Goal: Task Accomplishment & Management: Manage account settings

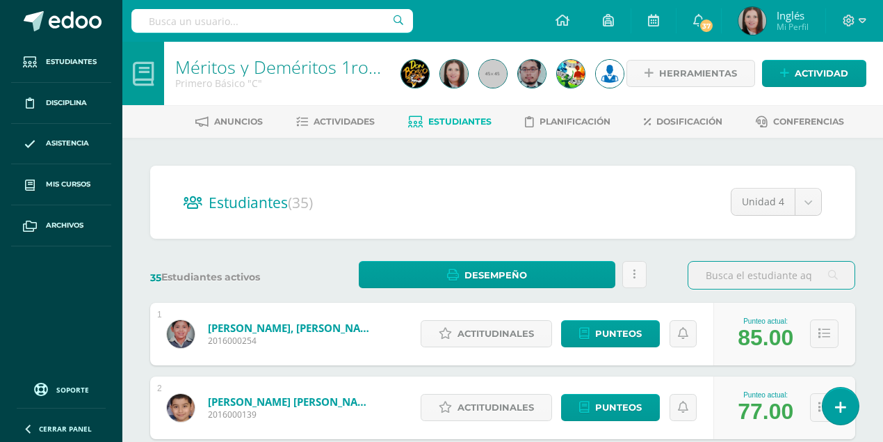
click at [288, 23] on input "text" at bounding box center [272, 21] width 282 height 24
click at [65, 57] on span "Estudiantes" at bounding box center [71, 61] width 51 height 11
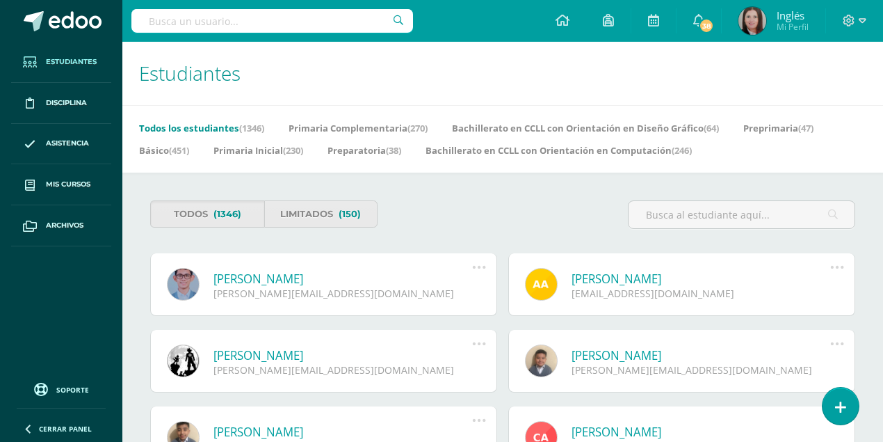
click at [252, 22] on input "text" at bounding box center [272, 21] width 282 height 24
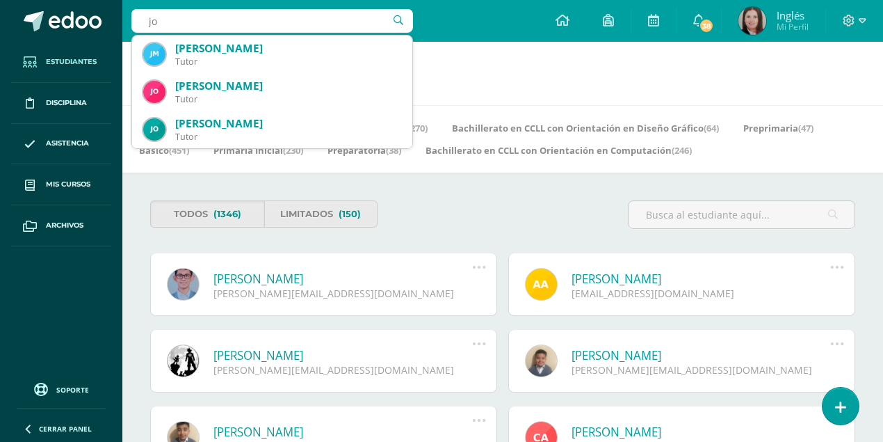
type input "j"
type input "jorge alejandro Marroquin"
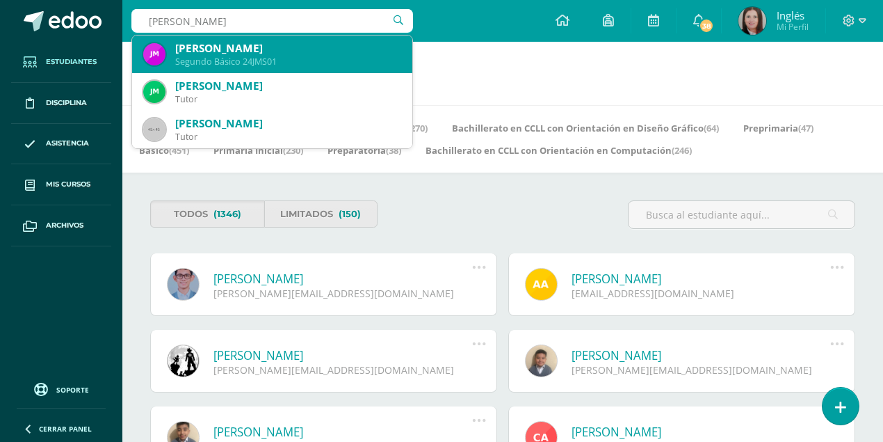
click at [252, 58] on div "Segundo Básico 24JMS01" at bounding box center [288, 62] width 226 height 12
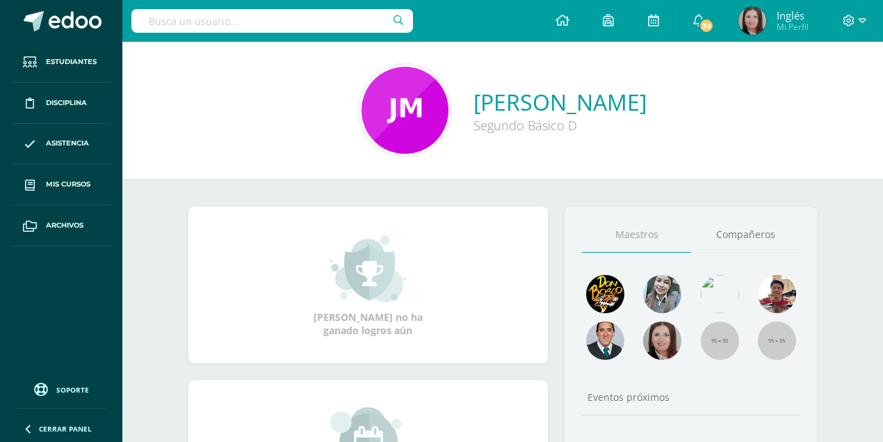
click at [474, 102] on link "[PERSON_NAME]" at bounding box center [560, 102] width 173 height 30
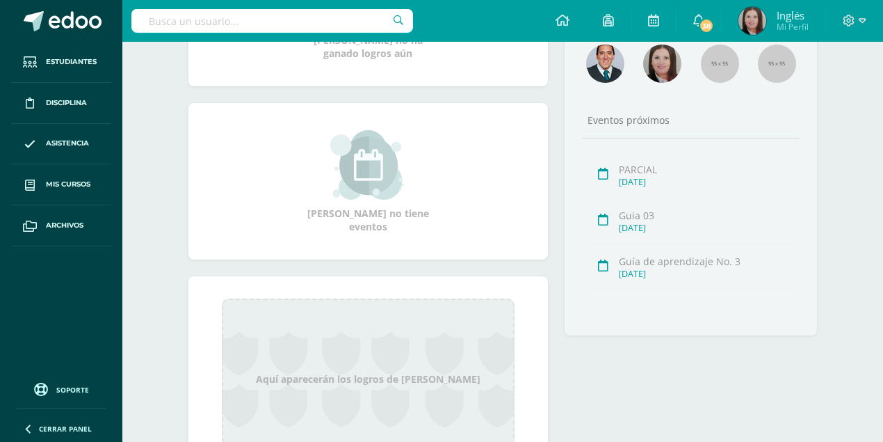
scroll to position [175, 0]
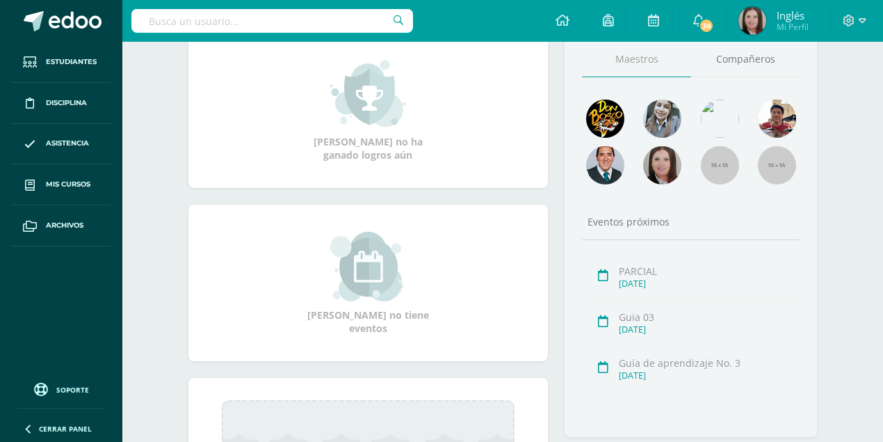
click at [35, 302] on ul "Estudiantes Disciplina Asistencia Mis cursos Archivos" at bounding box center [61, 207] width 122 height 330
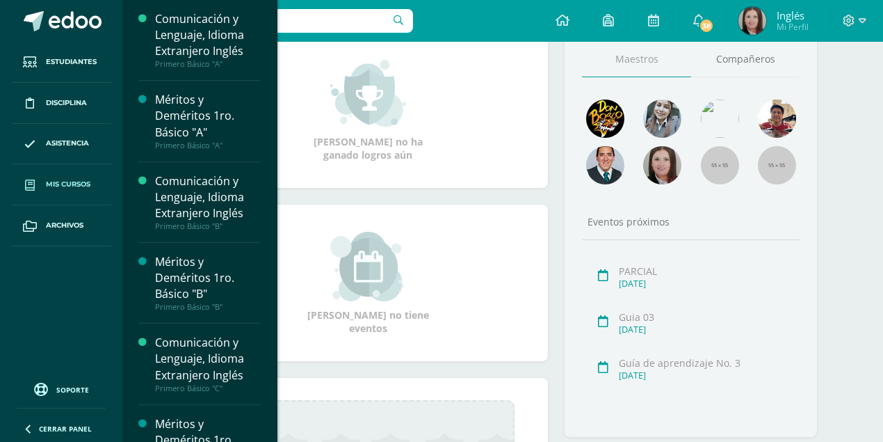
click at [64, 184] on span "Mis cursos" at bounding box center [68, 184] width 45 height 11
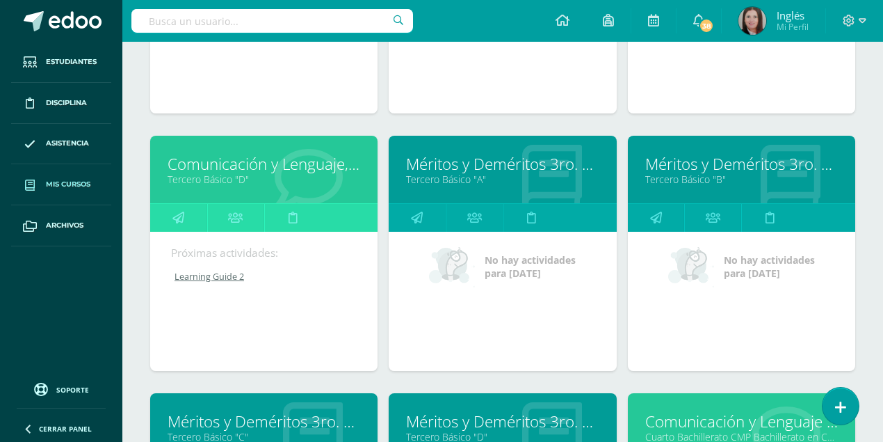
scroll to position [2156, 0]
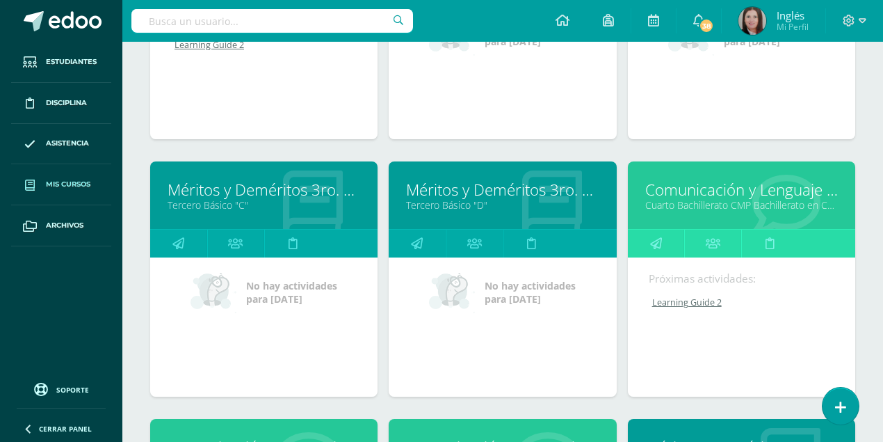
click at [718, 184] on link "Comunicación y Lenguaje L3 Inglés" at bounding box center [741, 190] width 193 height 22
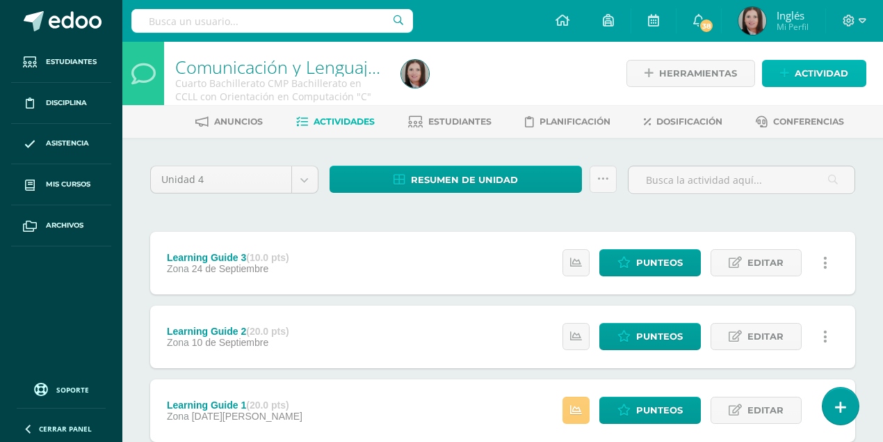
click at [802, 79] on span "Actividad" at bounding box center [822, 73] width 54 height 26
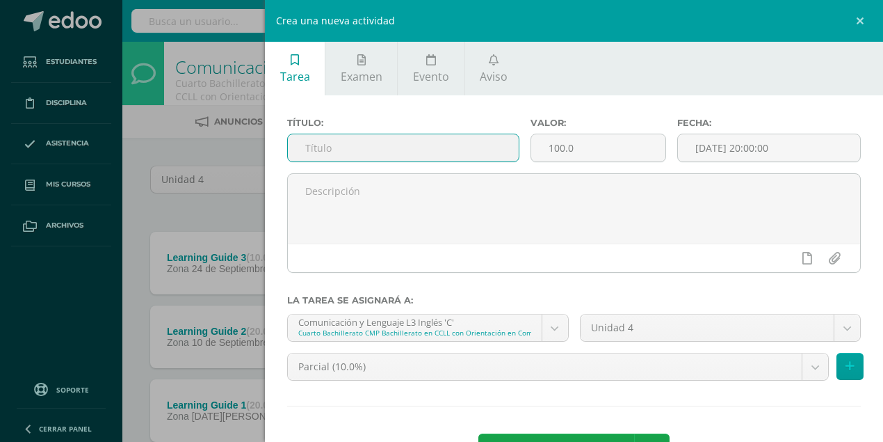
click at [344, 149] on input "text" at bounding box center [403, 147] width 231 height 27
type input "MIDTERM UNIT 4"
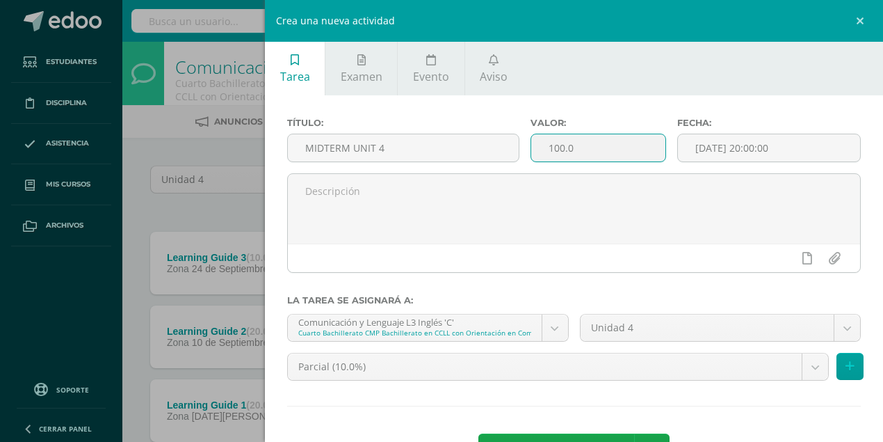
click at [555, 149] on input "100.0" at bounding box center [598, 147] width 134 height 27
type input "10.0"
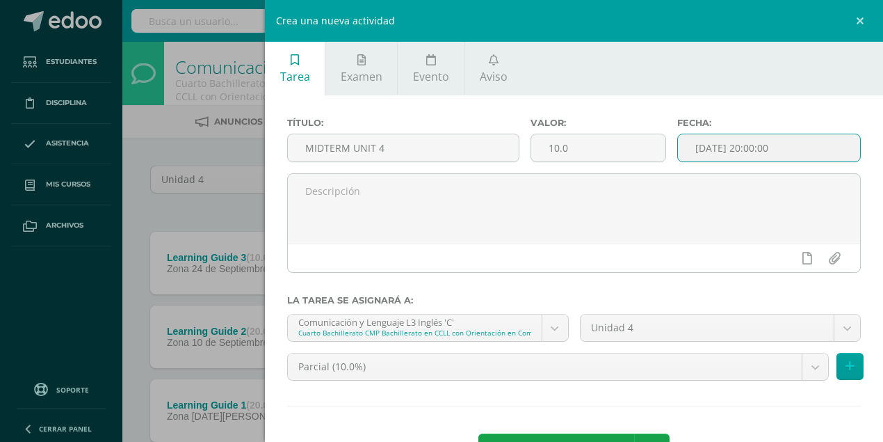
click at [787, 150] on input "[DATE] 20:00:00" at bounding box center [769, 147] width 182 height 27
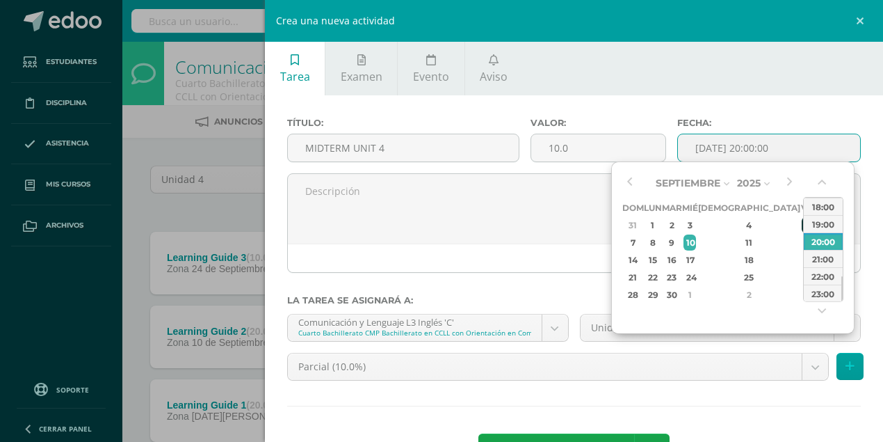
click at [802, 227] on div "5" at bounding box center [808, 225] width 13 height 16
type input "2025-09-05 20:00"
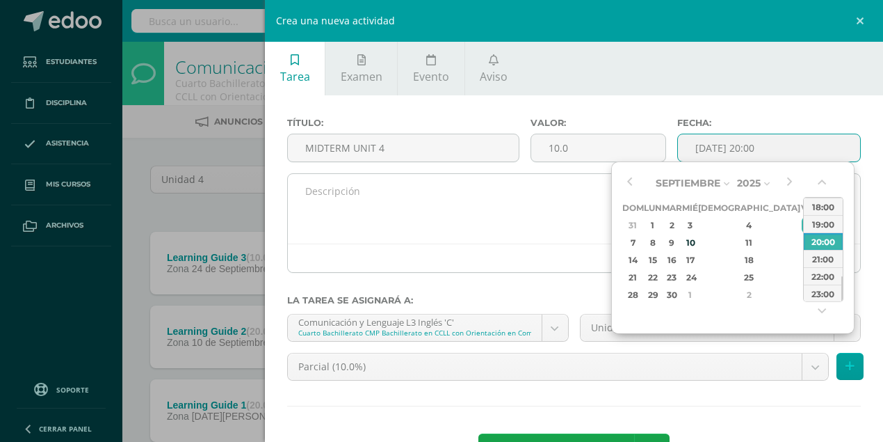
click at [530, 249] on div at bounding box center [574, 257] width 572 height 29
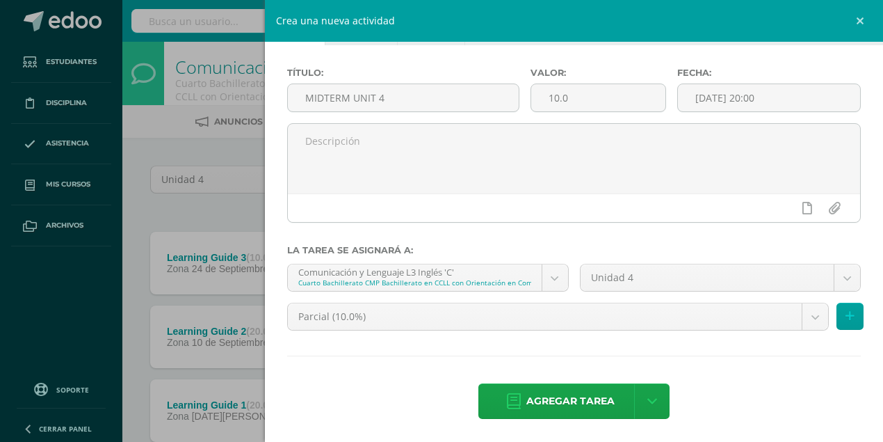
scroll to position [51, 0]
click at [807, 314] on body "Estudiantes Disciplina Asistencia Mis cursos Archivos Soporte Centro de ayuda Ú…" at bounding box center [441, 267] width 883 height 534
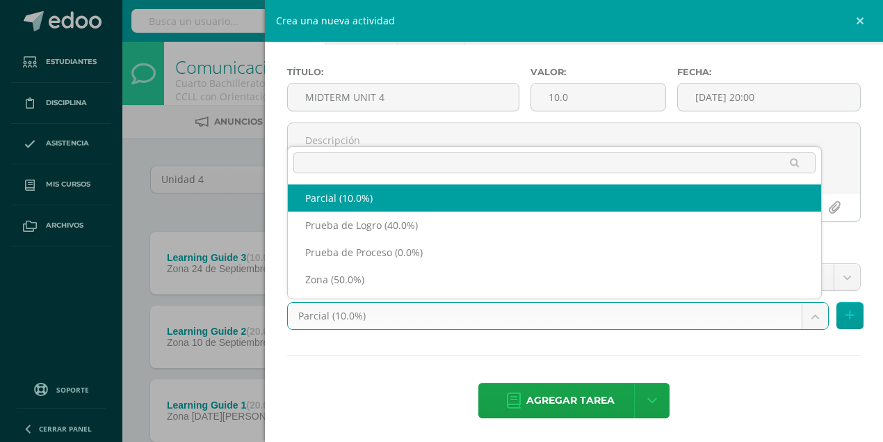
select select "161193"
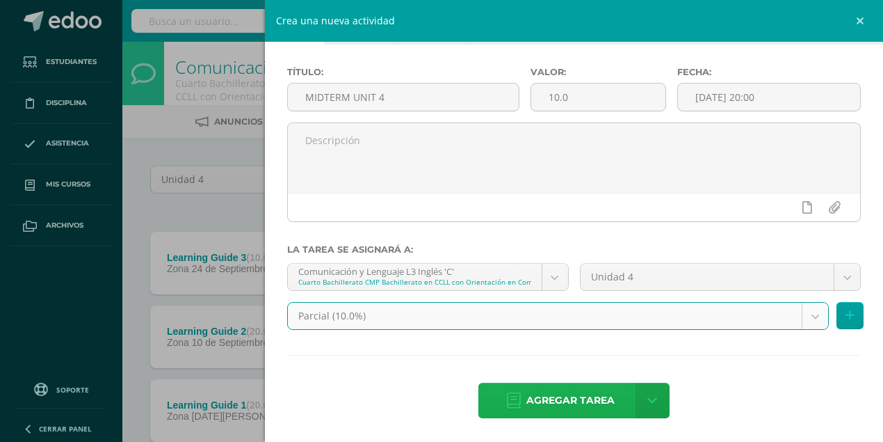
click at [563, 398] on span "Agregar tarea" at bounding box center [570, 400] width 88 height 34
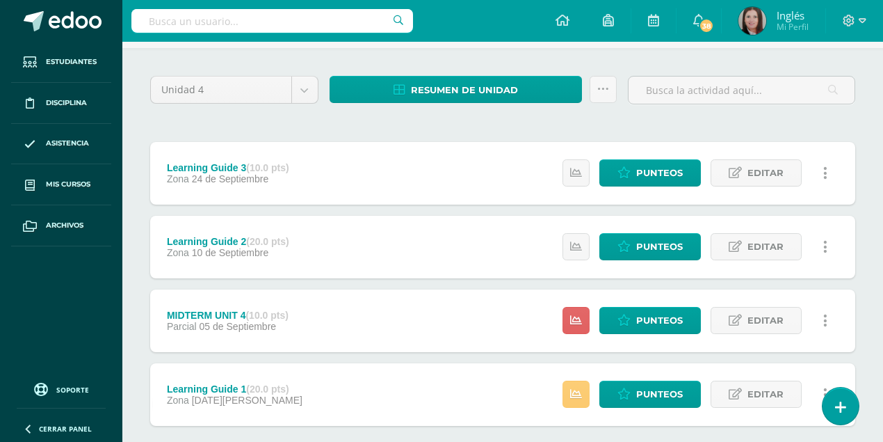
scroll to position [164, 0]
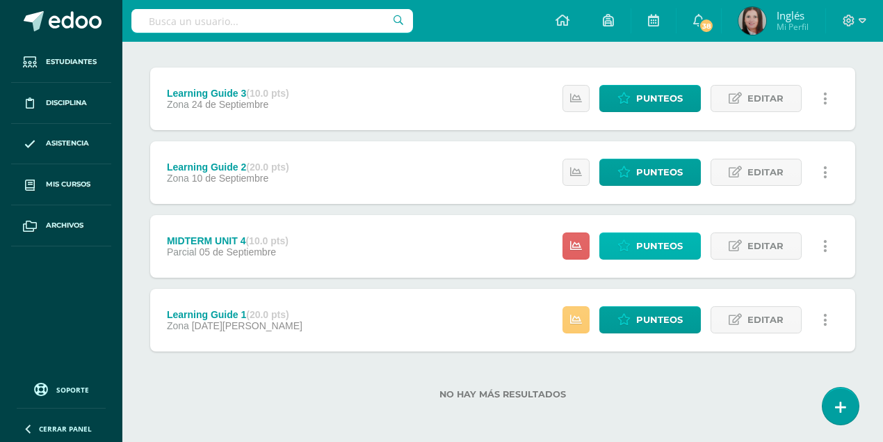
click at [663, 249] on span "Punteos" at bounding box center [659, 246] width 47 height 26
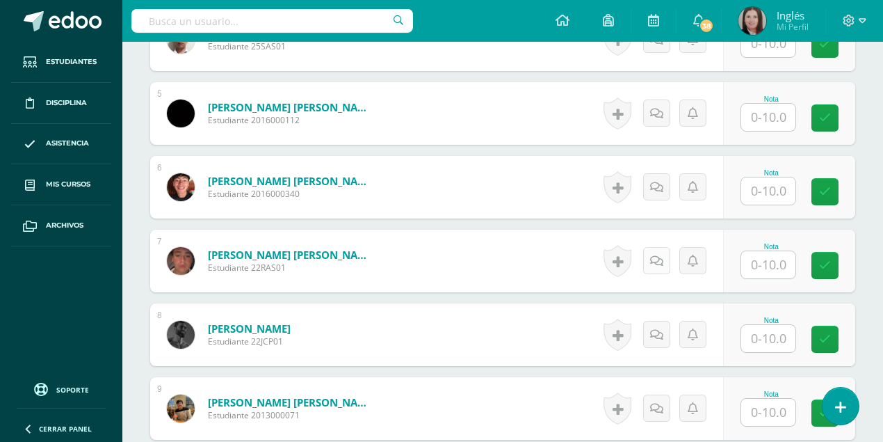
scroll to position [835, 0]
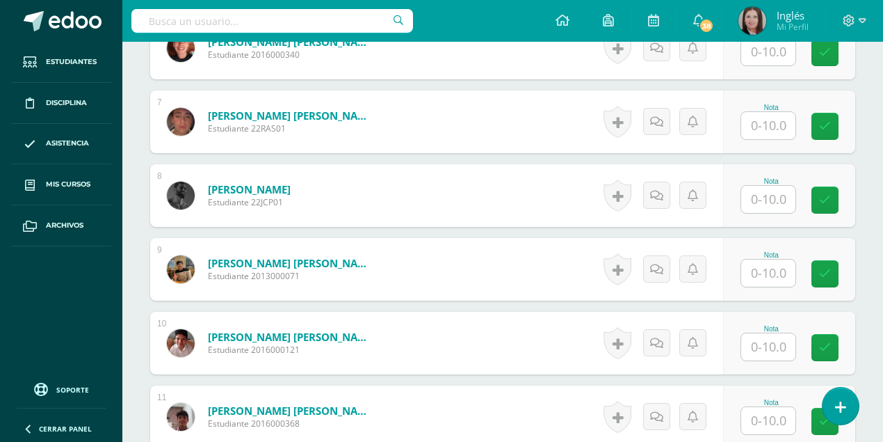
click at [768, 277] on input "text" at bounding box center [768, 272] width 54 height 27
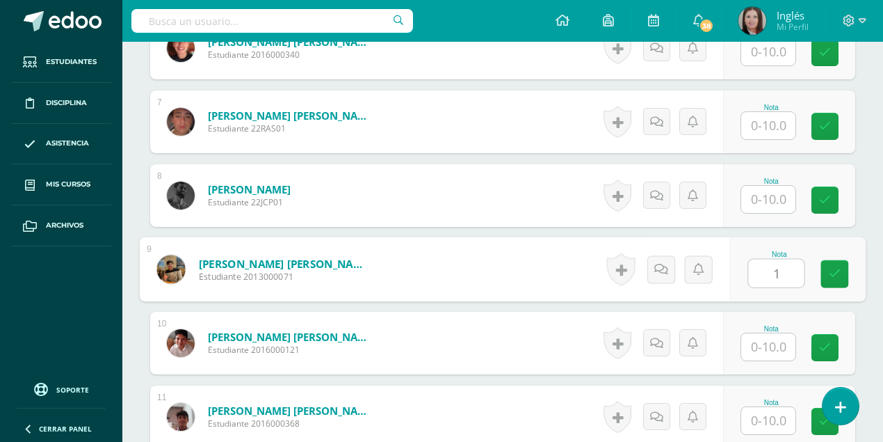
type input "10"
click at [830, 274] on icon at bounding box center [835, 274] width 13 height 12
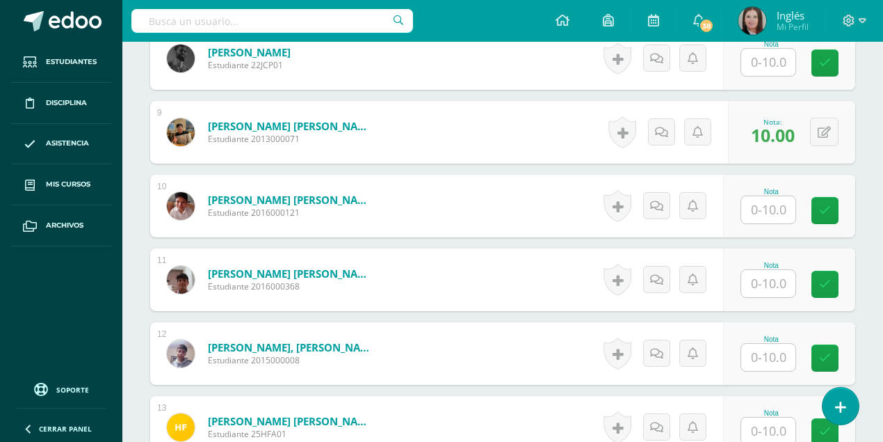
scroll to position [974, 0]
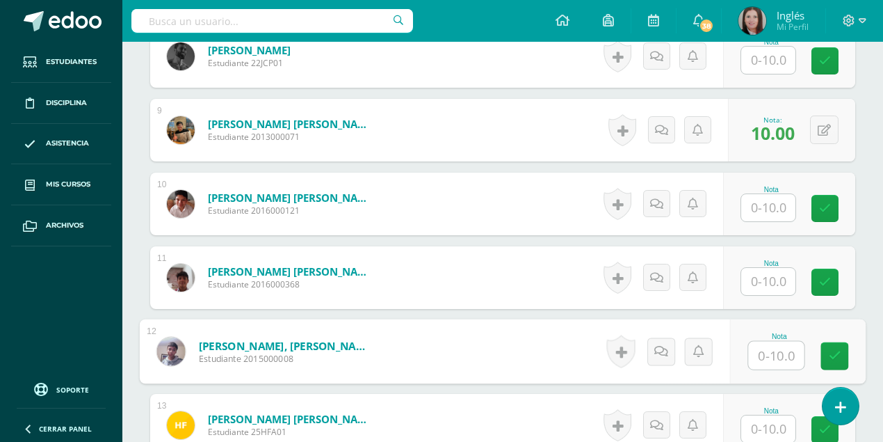
click at [765, 355] on input "text" at bounding box center [777, 355] width 56 height 28
type input "9"
click at [832, 352] on icon at bounding box center [835, 356] width 13 height 12
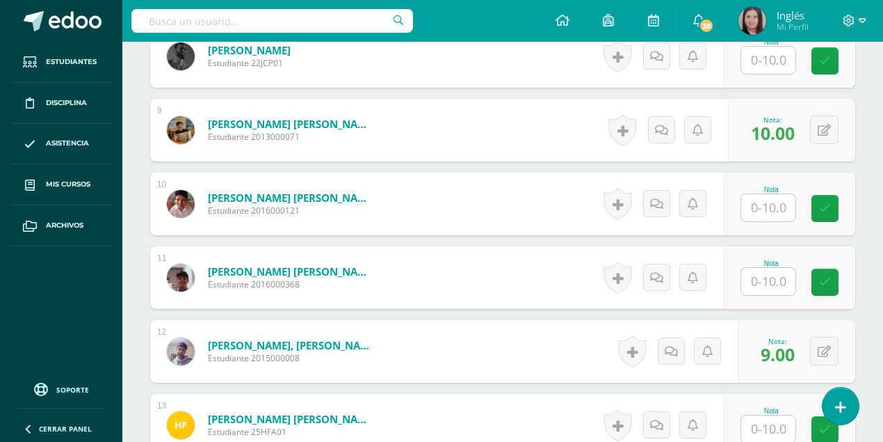
click at [779, 421] on input "text" at bounding box center [768, 428] width 54 height 27
type input "10"
click at [830, 428] on icon at bounding box center [835, 429] width 13 height 12
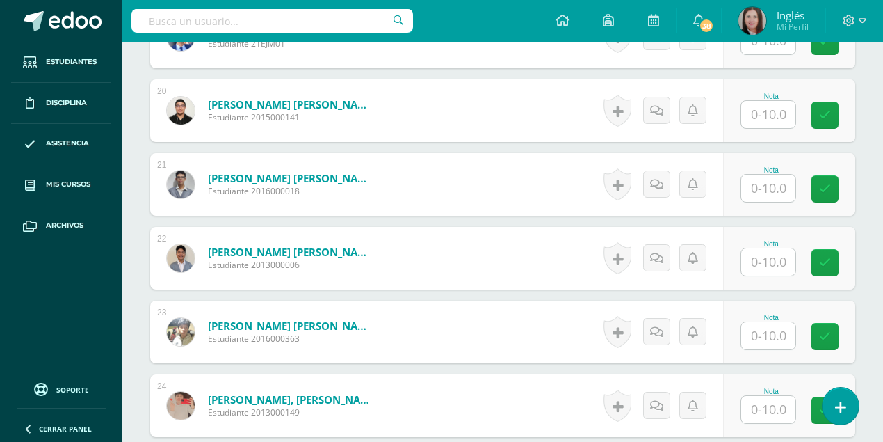
scroll to position [1809, 0]
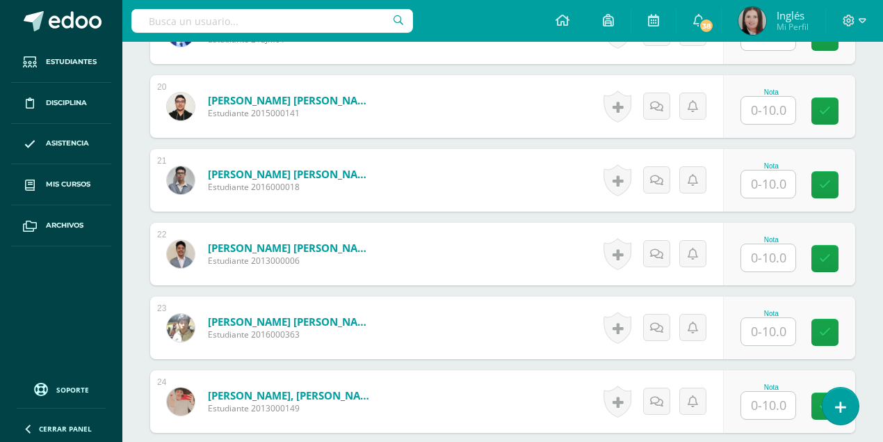
click at [759, 181] on input "text" at bounding box center [768, 183] width 54 height 27
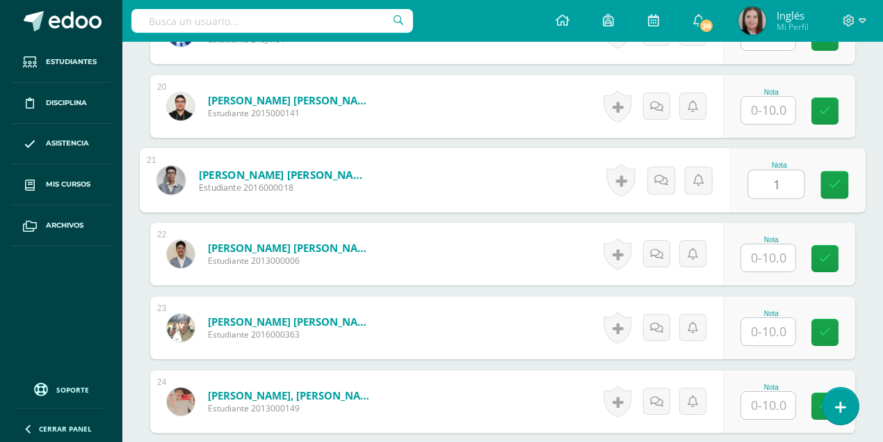
type input "10"
click at [839, 181] on icon at bounding box center [835, 185] width 13 height 12
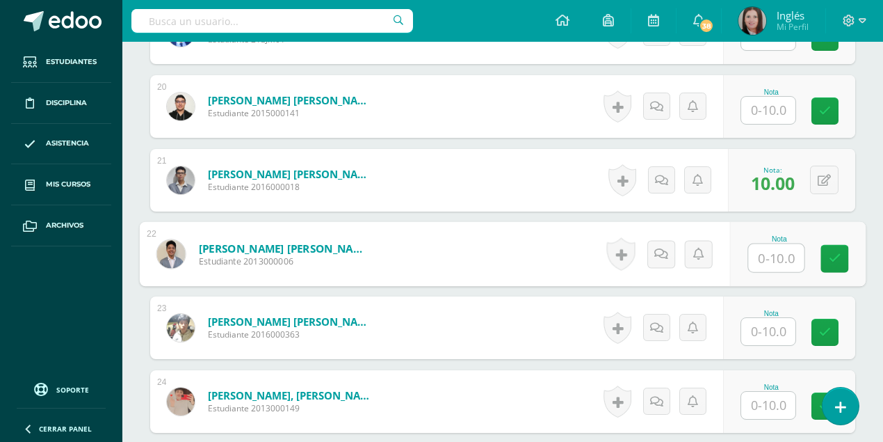
click at [779, 257] on input "text" at bounding box center [777, 258] width 56 height 28
type input "9"
click at [832, 254] on icon at bounding box center [835, 258] width 13 height 12
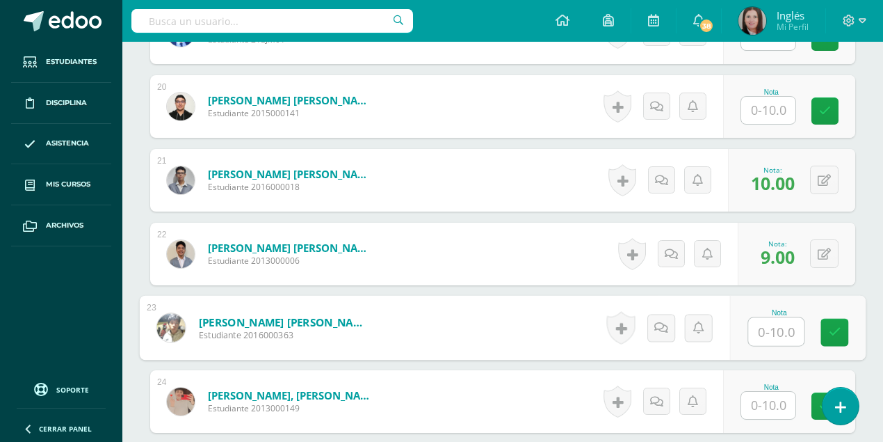
click at [769, 328] on input "text" at bounding box center [777, 332] width 56 height 28
type input "9"
click at [827, 330] on link at bounding box center [834, 332] width 28 height 28
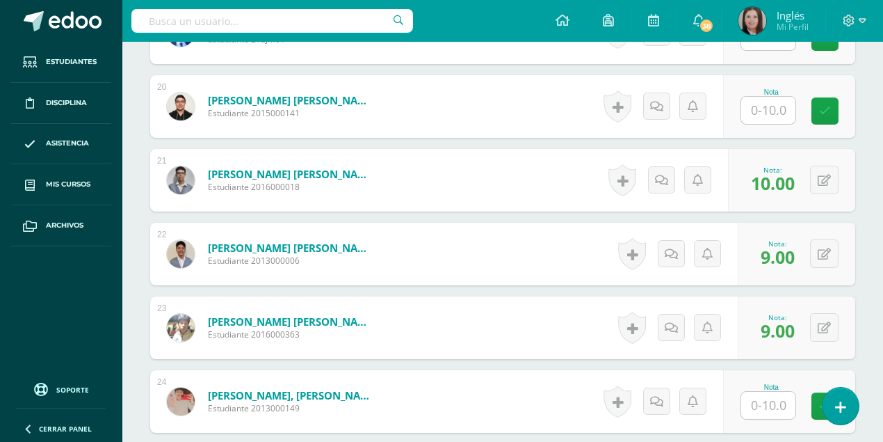
click at [777, 402] on input "text" at bounding box center [768, 404] width 54 height 27
type input "9"
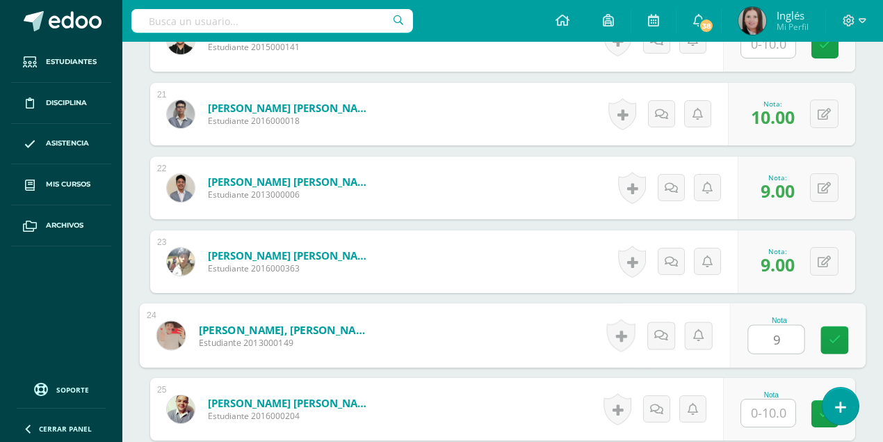
scroll to position [1948, 0]
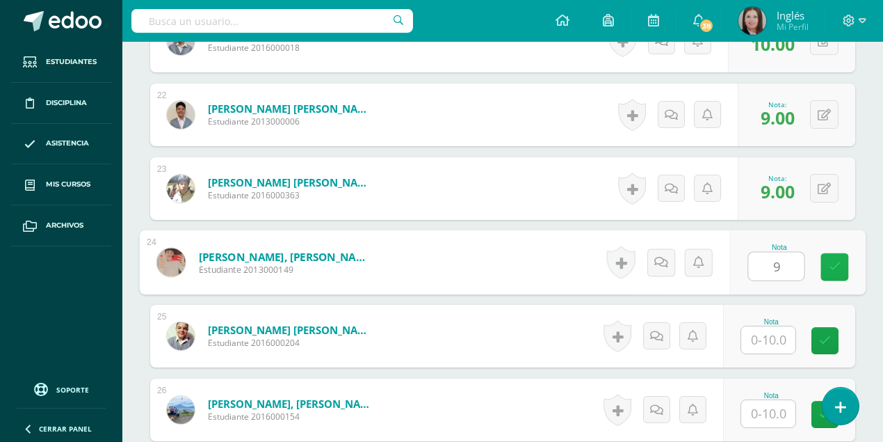
click at [835, 256] on link at bounding box center [834, 267] width 28 height 28
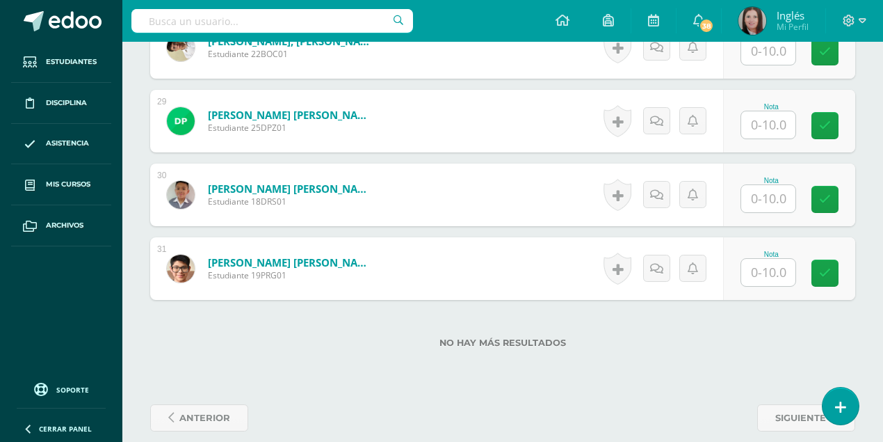
scroll to position [2457, 0]
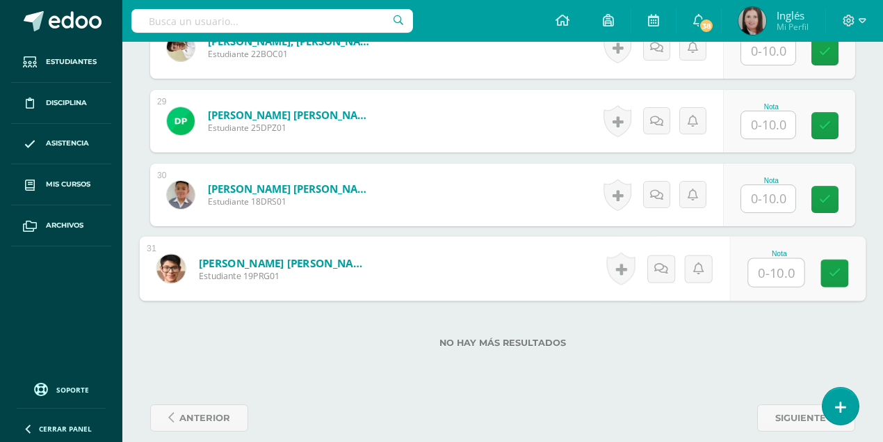
click at [776, 271] on input "text" at bounding box center [777, 273] width 56 height 28
type input "8"
click at [832, 268] on icon at bounding box center [835, 273] width 13 height 12
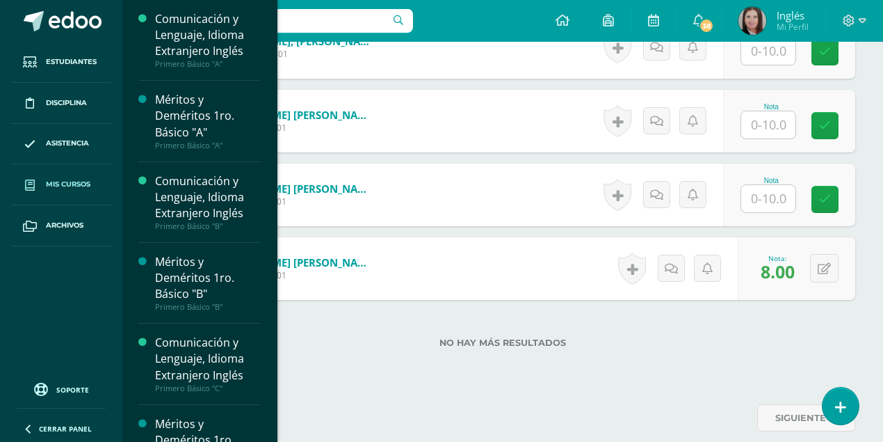
click at [56, 185] on span "Mis cursos" at bounding box center [68, 184] width 45 height 11
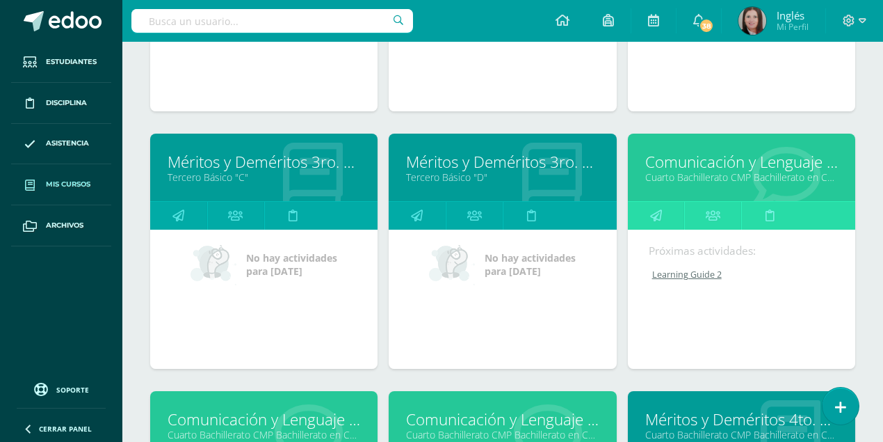
scroll to position [2369, 0]
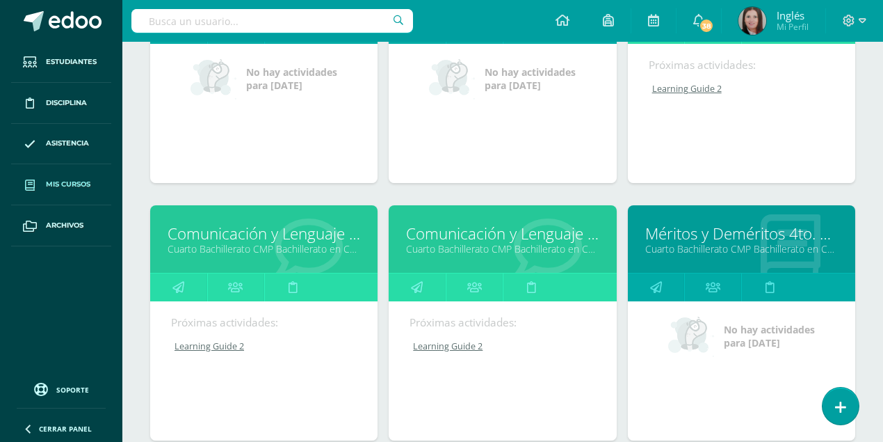
click at [258, 229] on link "Comunicación y Lenguaje L3 Inglés" at bounding box center [264, 234] width 193 height 22
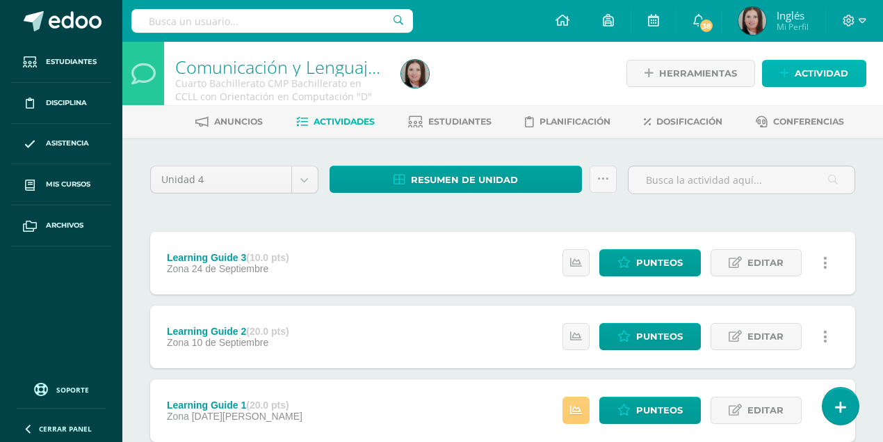
click at [797, 81] on span "Actividad" at bounding box center [822, 73] width 54 height 26
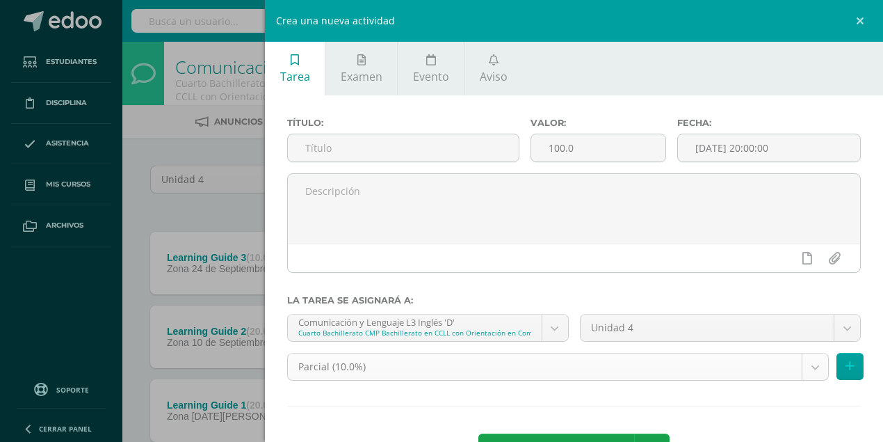
scroll to position [51, 0]
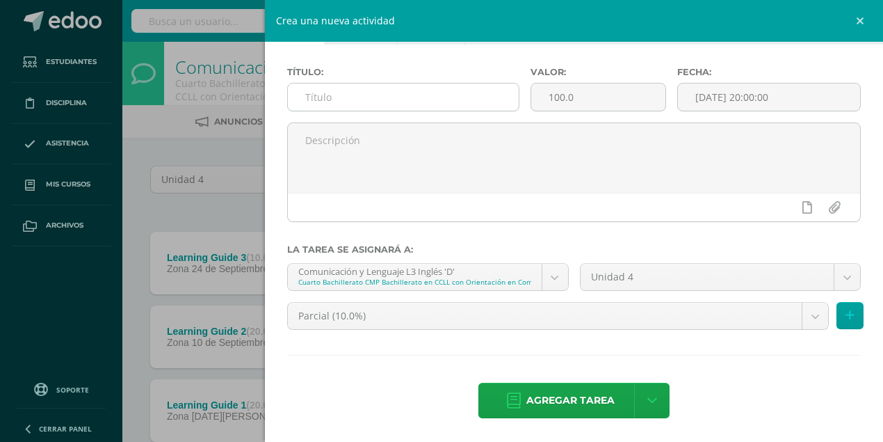
click at [428, 105] on input "text" at bounding box center [403, 96] width 231 height 27
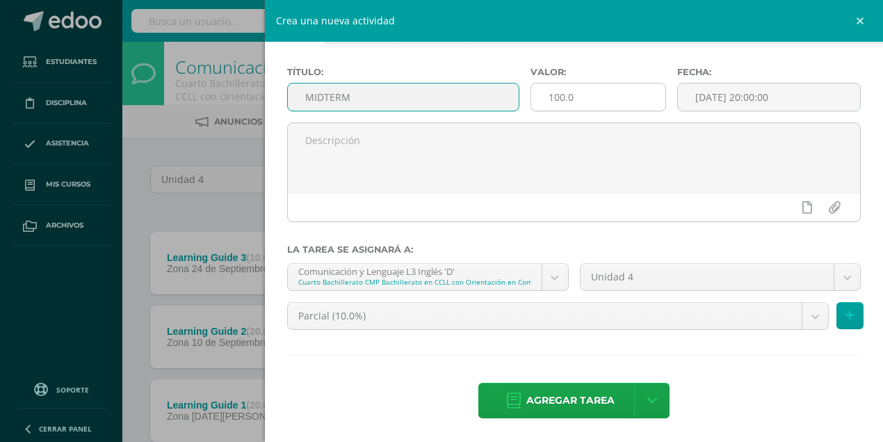
type input "MIDTERM"
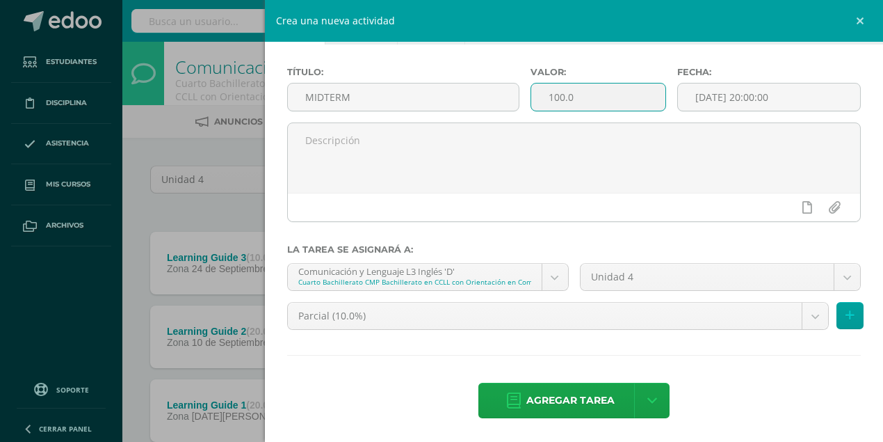
click at [553, 99] on input "100.0" at bounding box center [598, 96] width 134 height 27
type input "10.0"
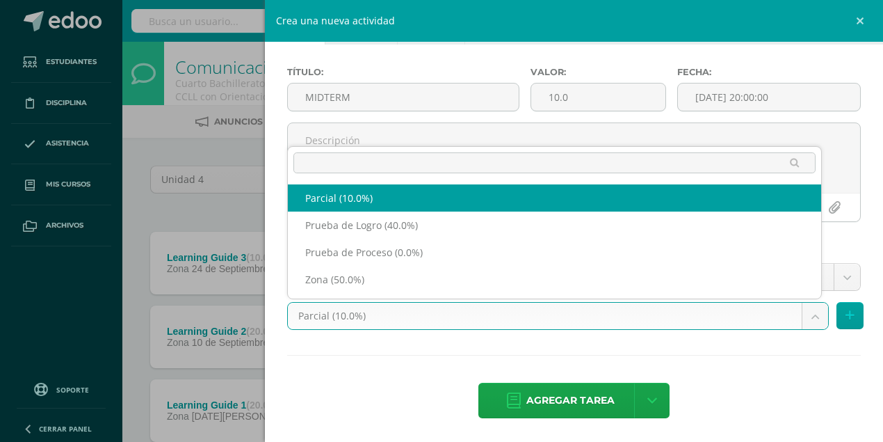
click at [814, 316] on body "Estudiantes Disciplina Asistencia Mis cursos Archivos Soporte Centro de ayuda Ú…" at bounding box center [441, 267] width 883 height 534
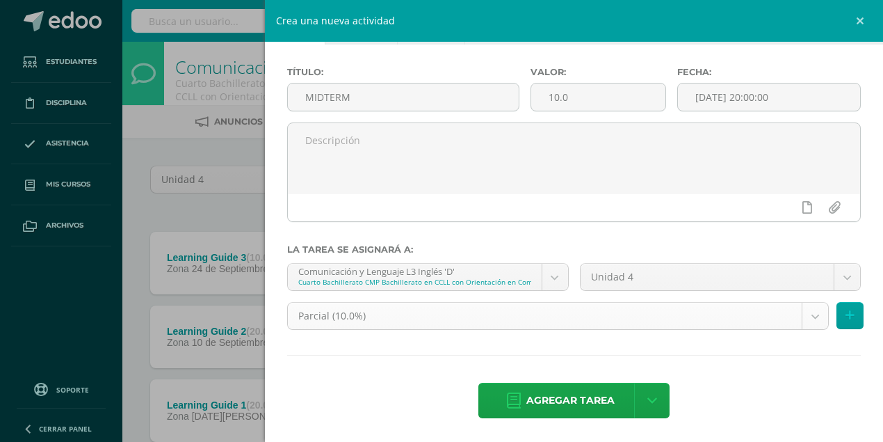
click at [814, 316] on body "Estudiantes Disciplina Asistencia Mis cursos Archivos Soporte Centro de ayuda Ú…" at bounding box center [441, 267] width 883 height 534
click at [798, 97] on input "2025-09-10 20:00:00" at bounding box center [769, 96] width 182 height 27
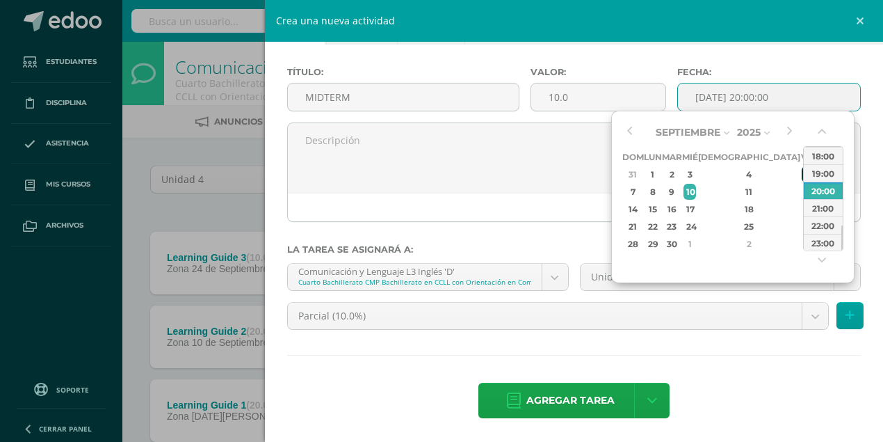
click at [802, 172] on div "5" at bounding box center [808, 174] width 13 height 16
type input "2025-09-05 20:00"
click at [597, 403] on span "Agregar tarea" at bounding box center [570, 400] width 88 height 34
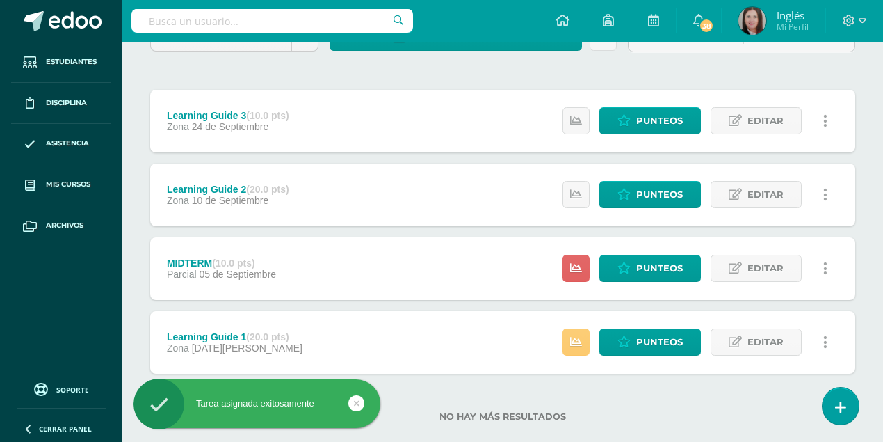
scroll to position [164, 0]
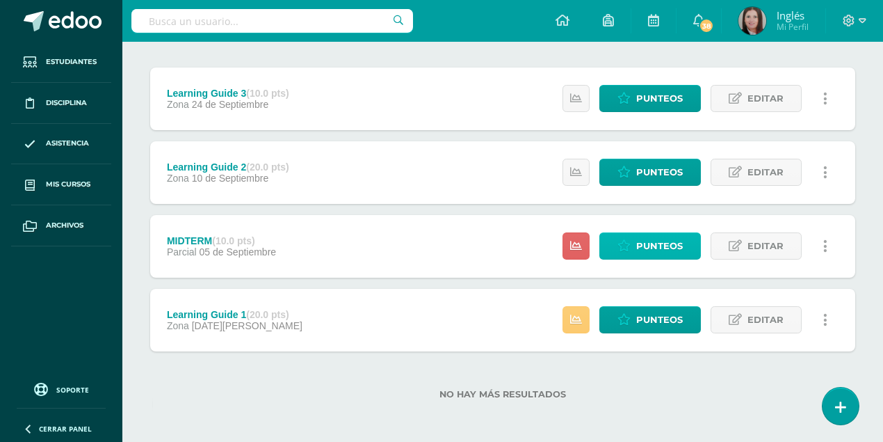
click at [666, 247] on span "Punteos" at bounding box center [659, 246] width 47 height 26
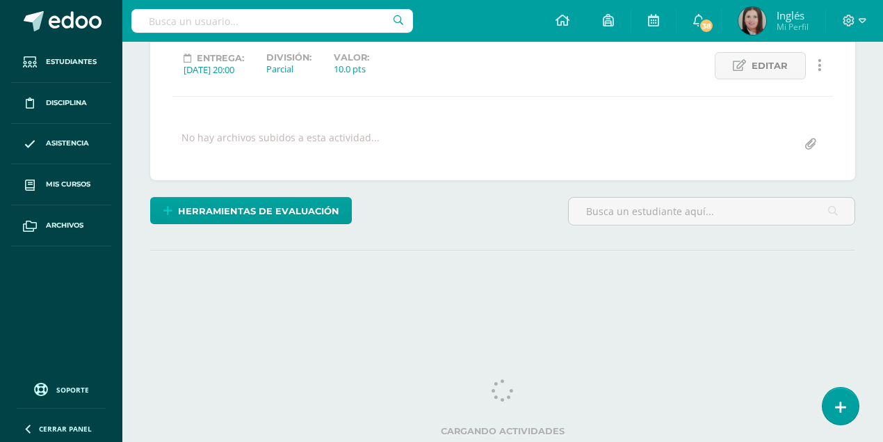
scroll to position [189, 0]
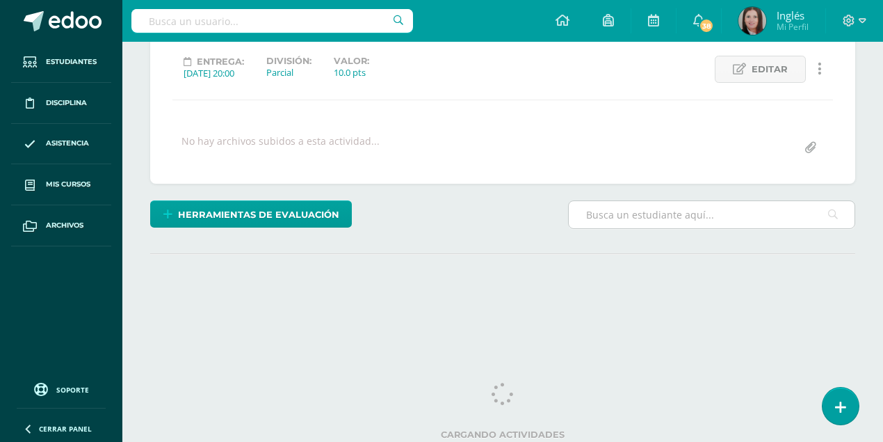
click at [620, 209] on input "text" at bounding box center [712, 214] width 286 height 27
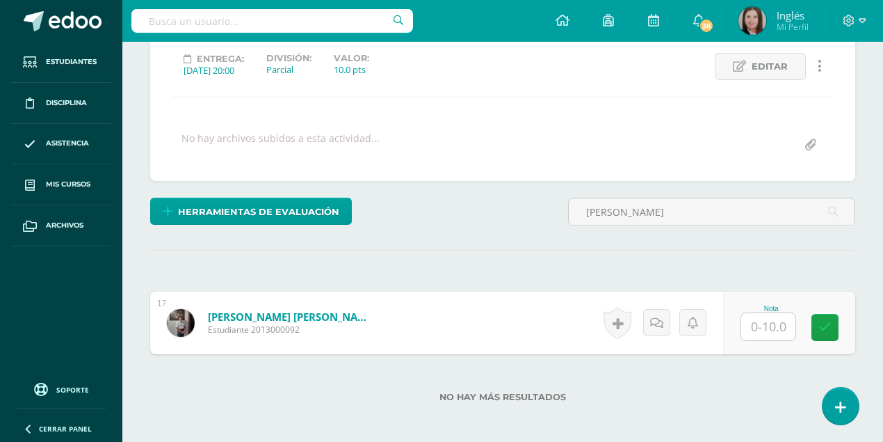
scroll to position [193, 0]
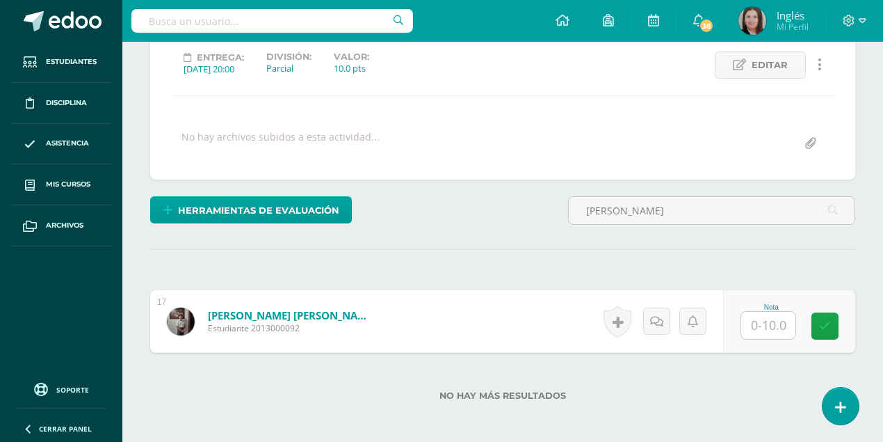
type input "[PERSON_NAME]"
click at [762, 325] on input "text" at bounding box center [768, 325] width 54 height 27
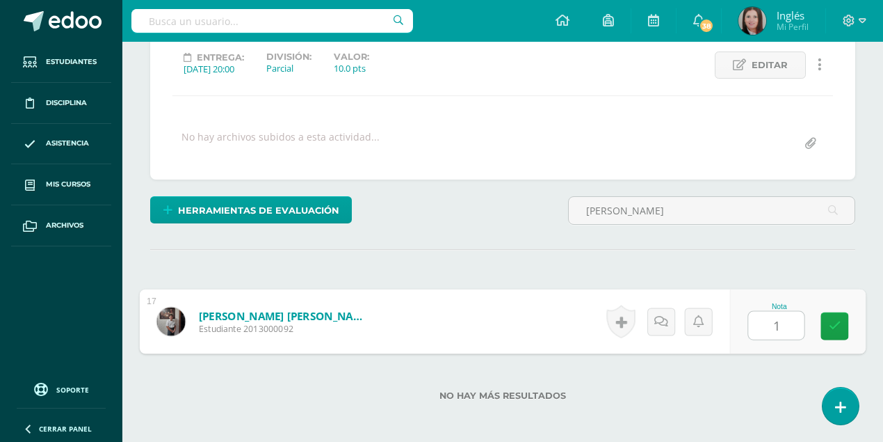
type input "10"
click at [836, 321] on icon at bounding box center [835, 326] width 13 height 12
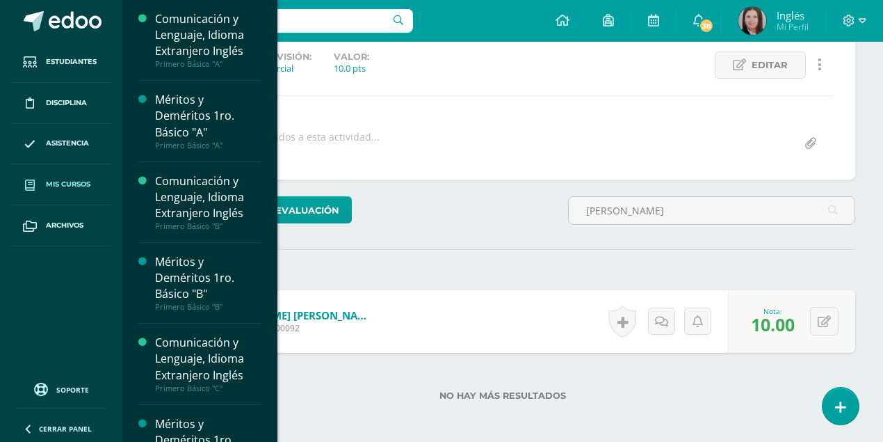
click at [60, 181] on span "Mis cursos" at bounding box center [68, 184] width 45 height 11
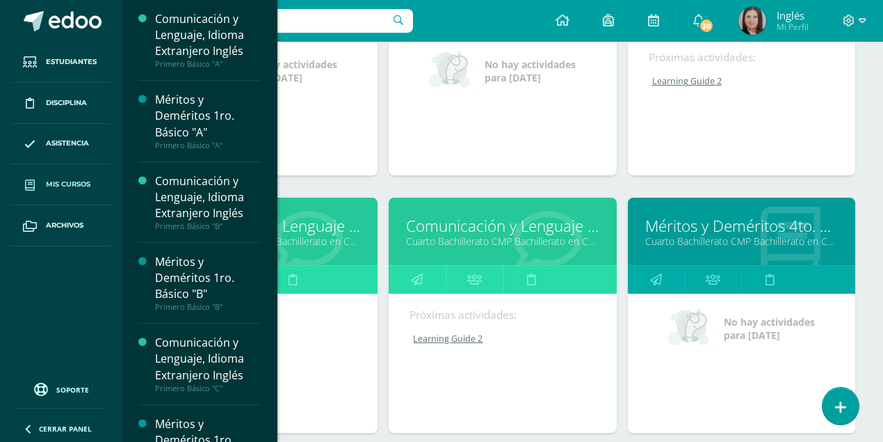
scroll to position [2388, 0]
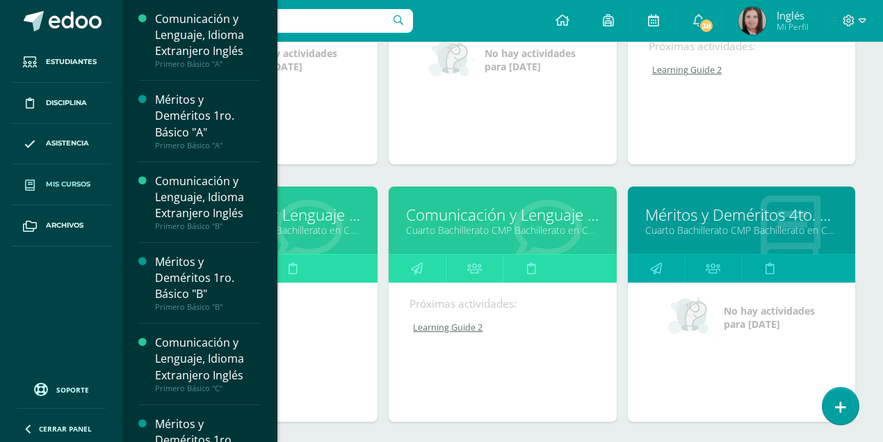
click at [442, 213] on link "Comunicación y Lenguaje L3 Inglés" at bounding box center [502, 215] width 193 height 22
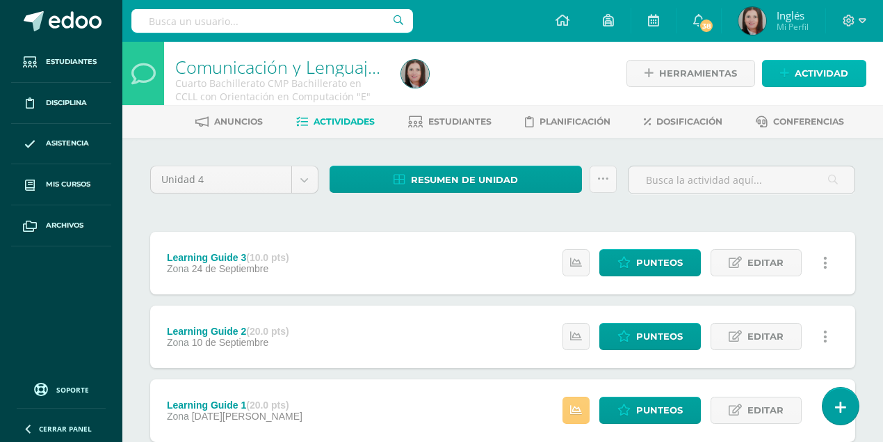
click at [814, 81] on span "Actividad" at bounding box center [822, 73] width 54 height 26
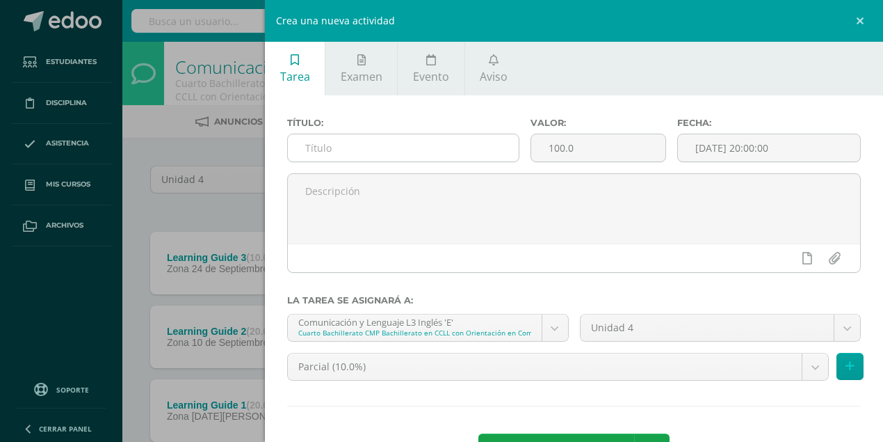
click at [333, 154] on input "text" at bounding box center [403, 147] width 231 height 27
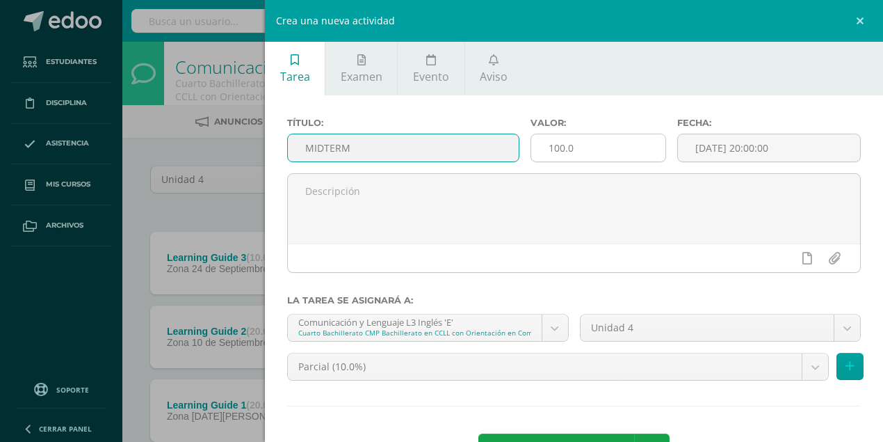
type input "MIDTERM"
click at [558, 148] on input "100.0" at bounding box center [598, 147] width 134 height 27
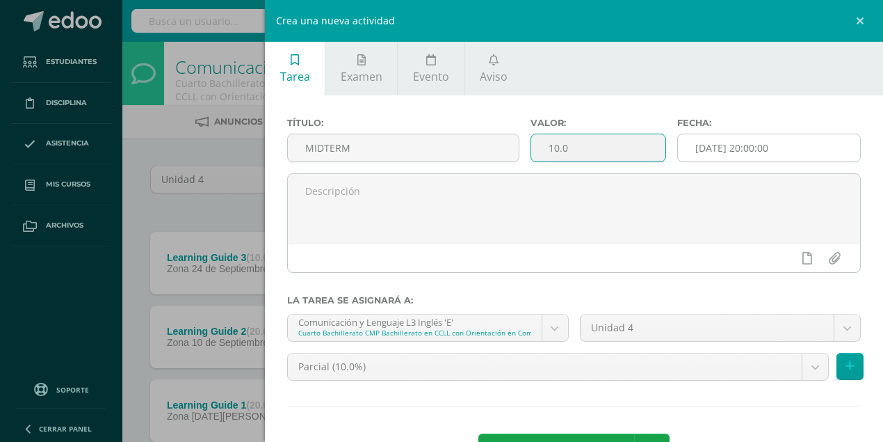
type input "10.0"
click at [783, 143] on input "[DATE] 20:00:00" at bounding box center [769, 147] width 182 height 27
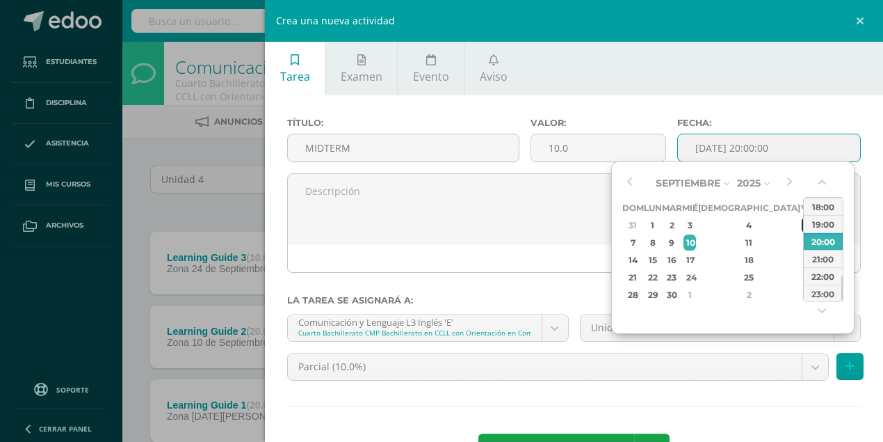
click at [802, 230] on div "5" at bounding box center [808, 225] width 13 height 16
type input "2025-09-05 20:00"
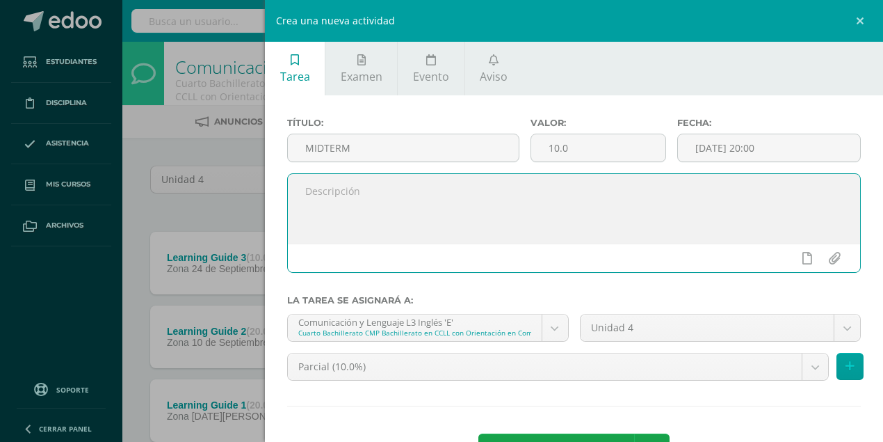
click at [548, 232] on textarea at bounding box center [574, 209] width 572 height 70
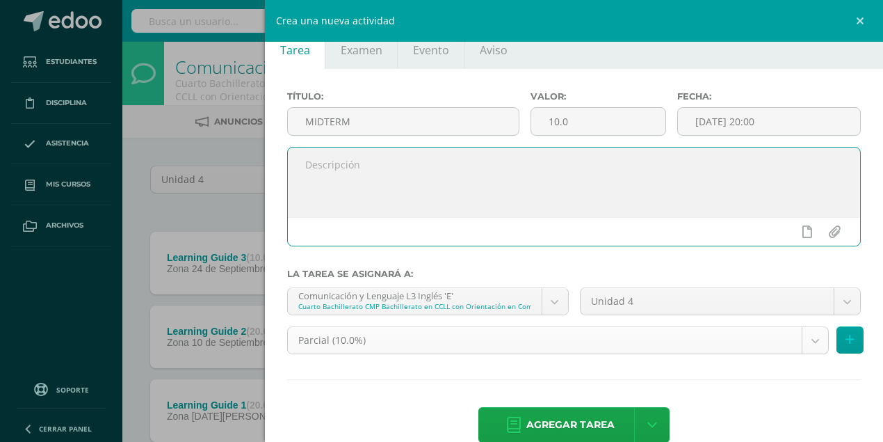
scroll to position [51, 0]
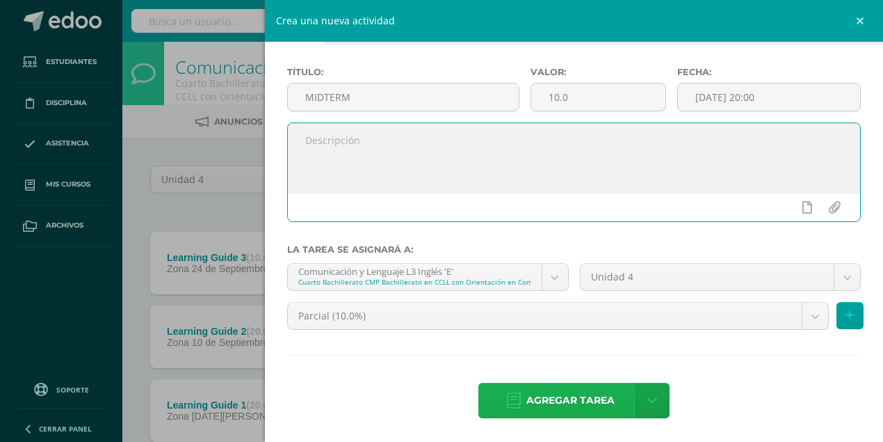
click at [584, 405] on span "Agregar tarea" at bounding box center [570, 400] width 88 height 34
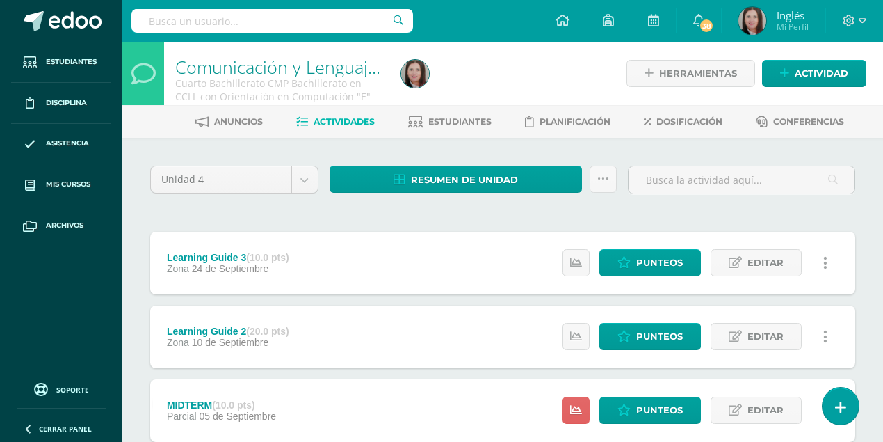
scroll to position [164, 0]
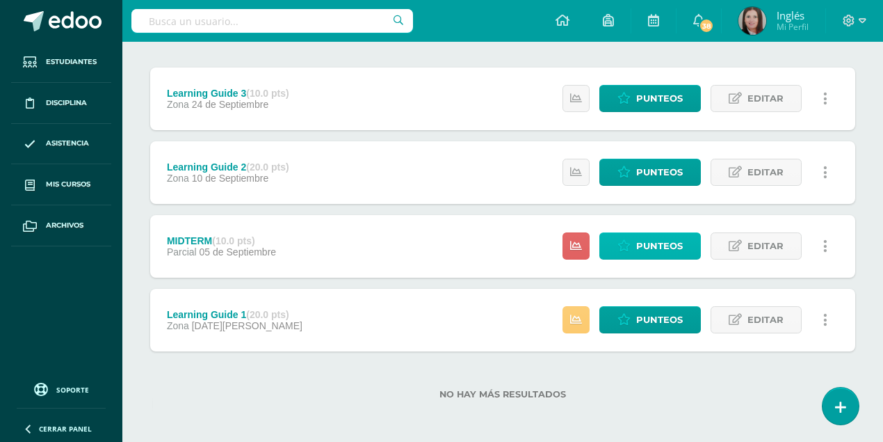
click at [687, 241] on link "Punteos" at bounding box center [650, 245] width 102 height 27
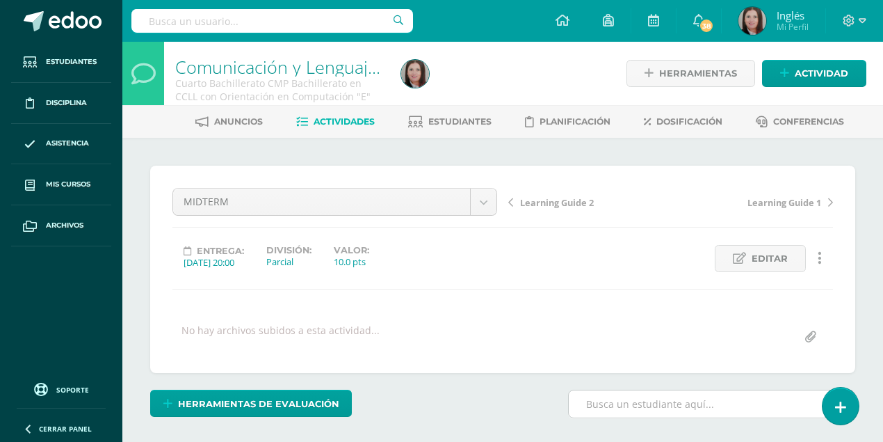
click at [674, 402] on input "text" at bounding box center [712, 403] width 286 height 27
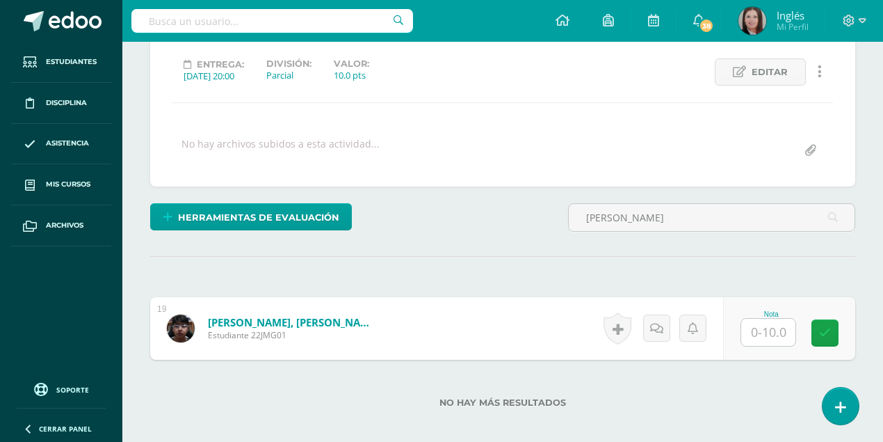
scroll to position [187, 0]
type input "JORGE MORALES"
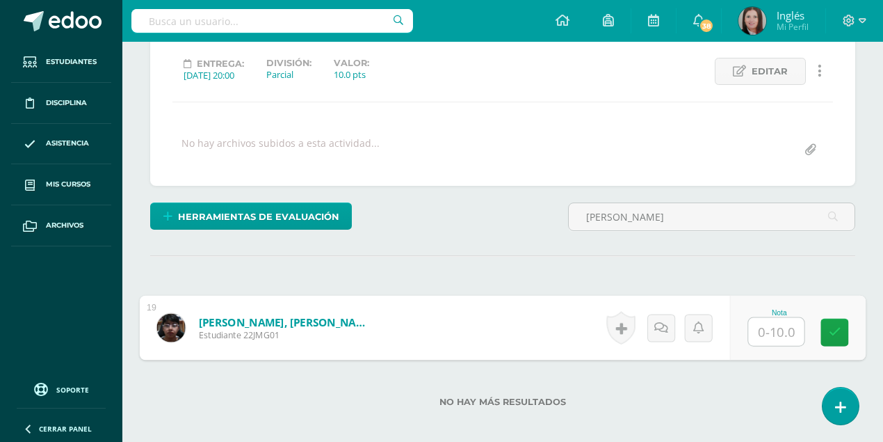
click at [772, 325] on input "text" at bounding box center [777, 332] width 56 height 28
type input "9"
click at [834, 326] on icon at bounding box center [835, 332] width 13 height 12
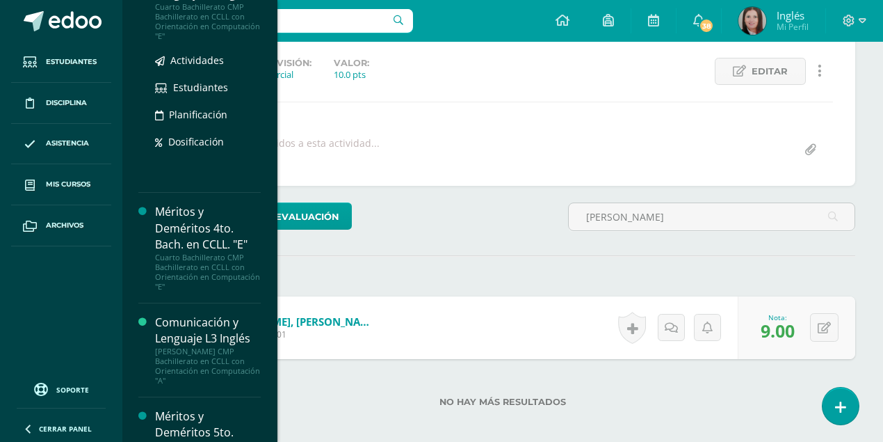
scroll to position [2553, 0]
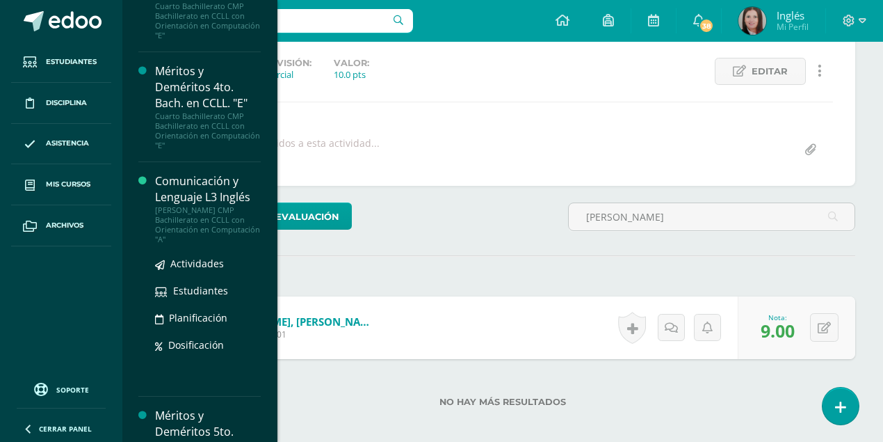
click at [188, 178] on div "Comunicación y Lenguaje L3 Inglés" at bounding box center [208, 189] width 106 height 32
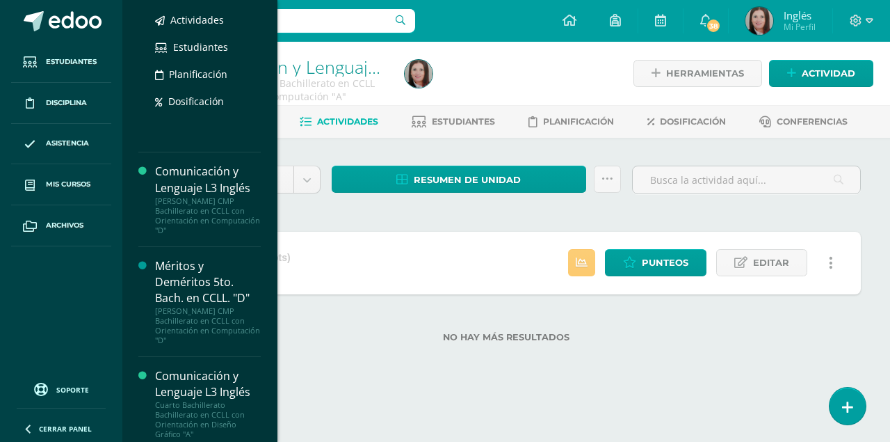
scroll to position [3427, 0]
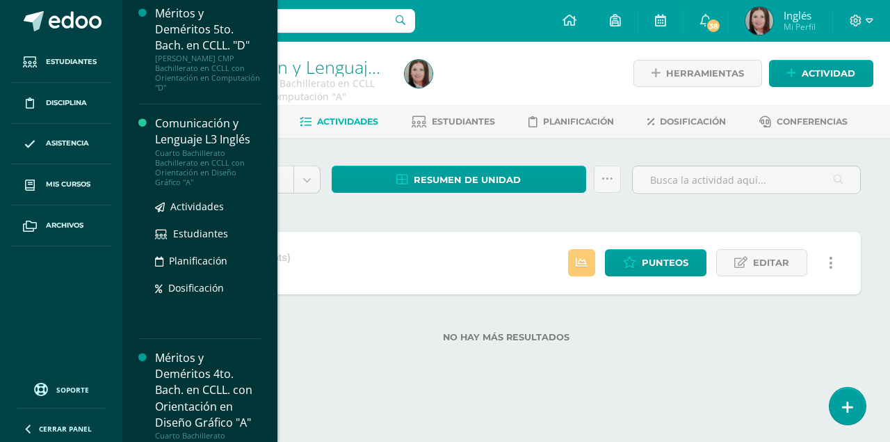
click at [200, 115] on div "Comunicación y Lenguaje L3 Inglés" at bounding box center [208, 131] width 106 height 32
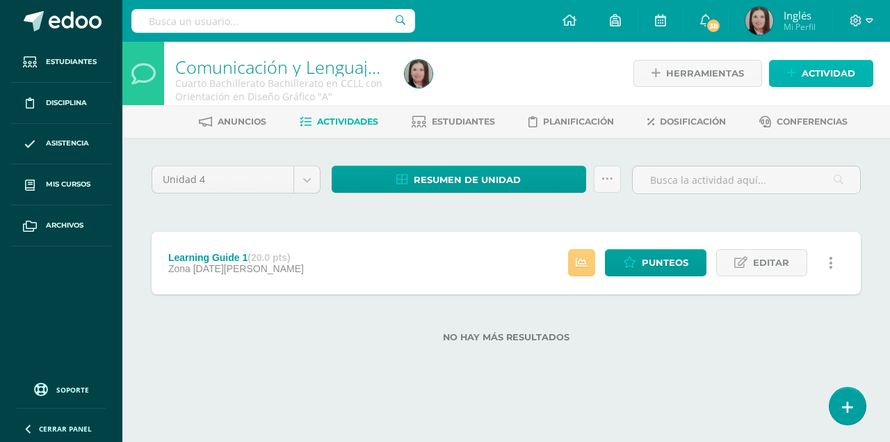
click at [825, 81] on span "Actividad" at bounding box center [829, 73] width 54 height 26
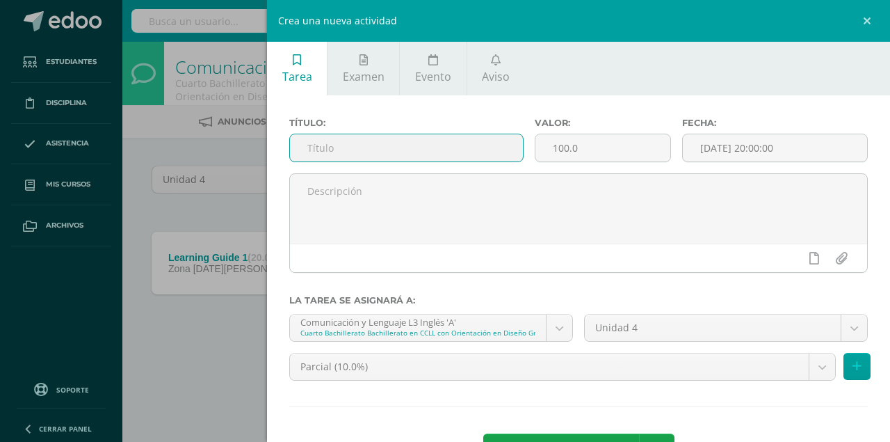
click at [357, 142] on input "text" at bounding box center [406, 147] width 233 height 27
type input "MIDTERM"
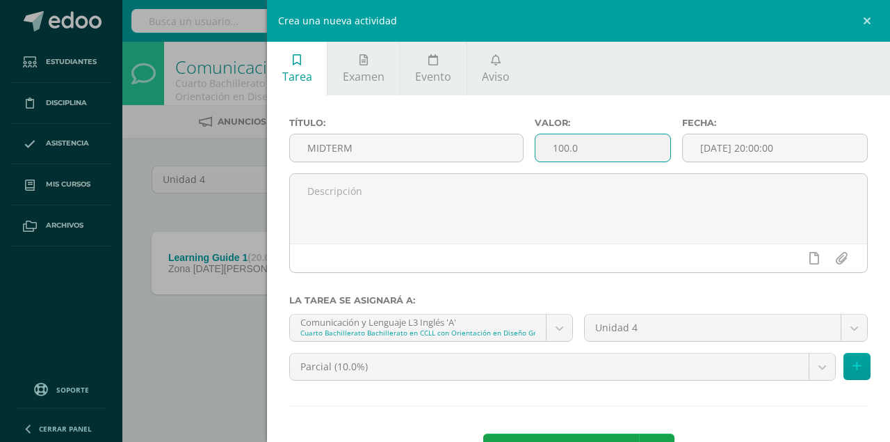
click at [562, 146] on input "100.0" at bounding box center [602, 147] width 135 height 27
type input "10.0"
click at [721, 147] on input "[DATE] 20:00:00" at bounding box center [775, 147] width 184 height 27
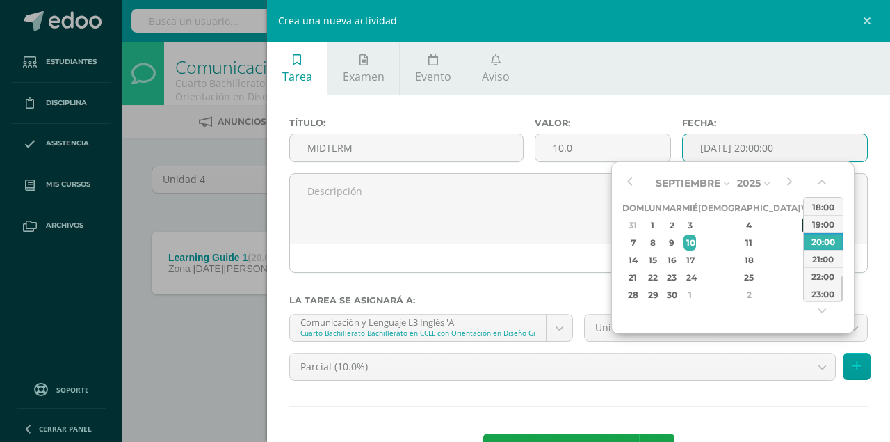
click at [802, 224] on div "5" at bounding box center [808, 225] width 13 height 16
type input "[DATE] 20:00"
click at [480, 380] on div "Parcial (10.0%)" at bounding box center [562, 367] width 547 height 28
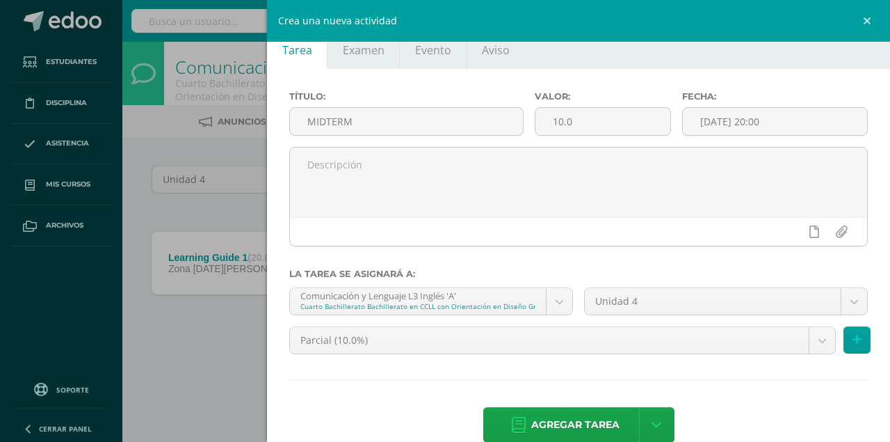
scroll to position [51, 0]
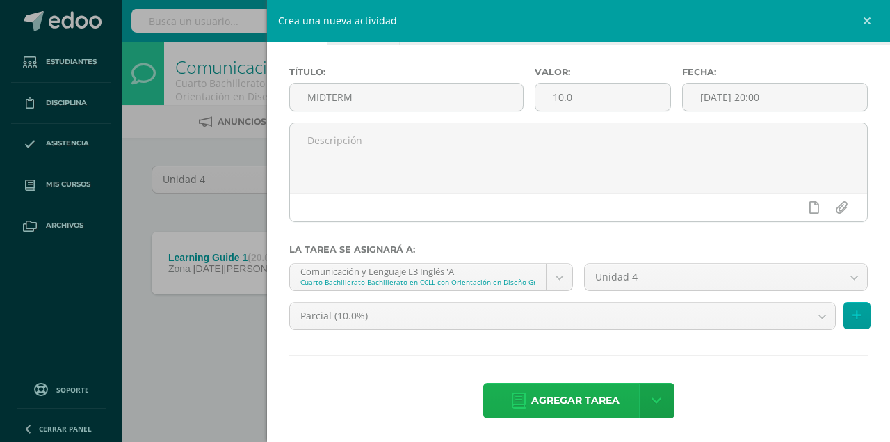
click at [549, 400] on span "Agregar tarea" at bounding box center [575, 400] width 88 height 34
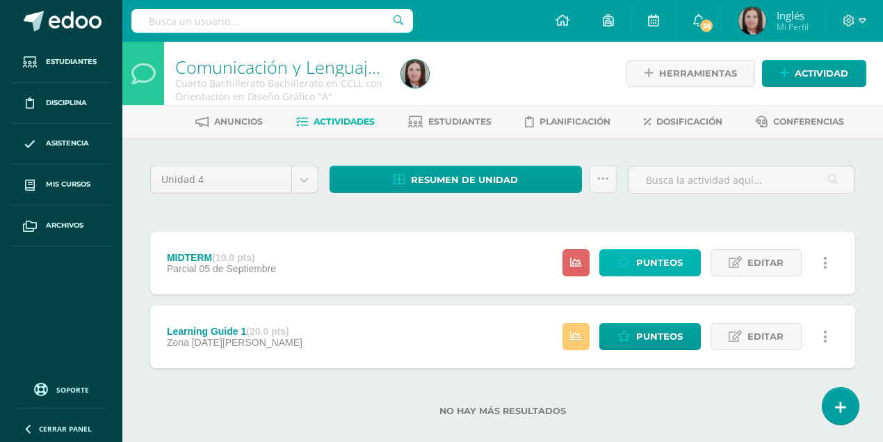
click at [655, 261] on span "Punteos" at bounding box center [659, 263] width 47 height 26
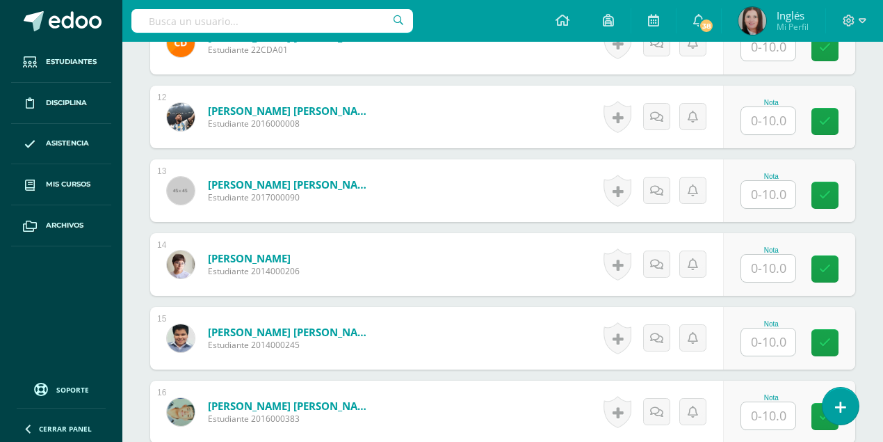
scroll to position [1441, 0]
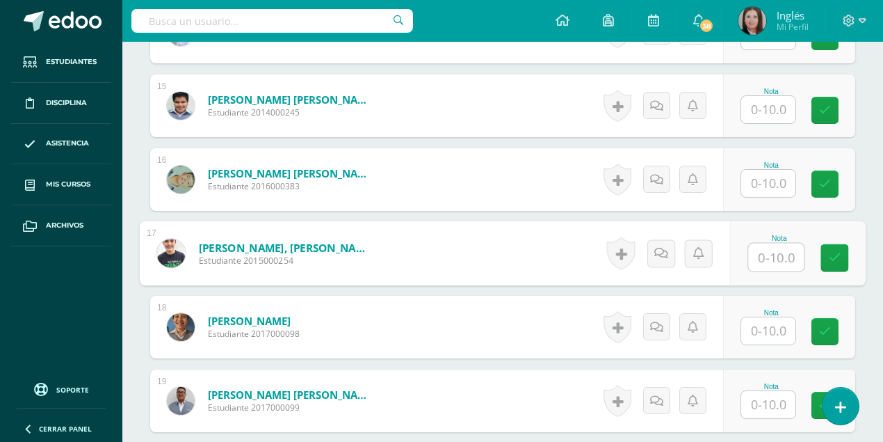
click at [763, 261] on input "text" at bounding box center [777, 257] width 56 height 28
type input "7"
click at [829, 260] on icon at bounding box center [835, 258] width 13 height 12
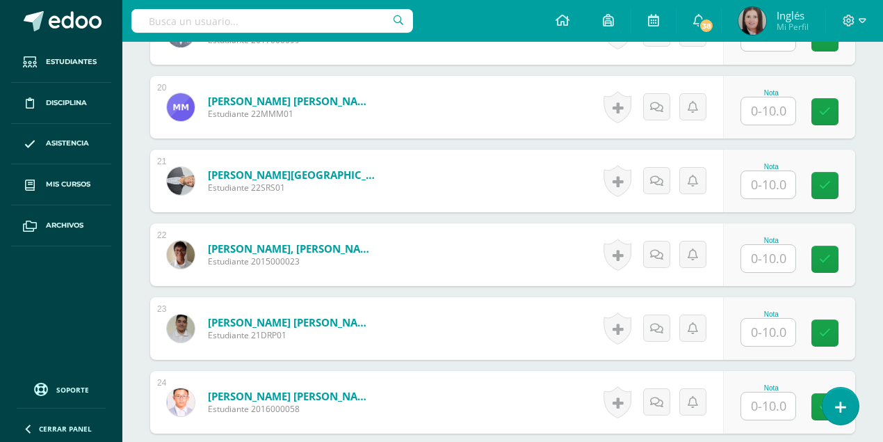
scroll to position [1811, 0]
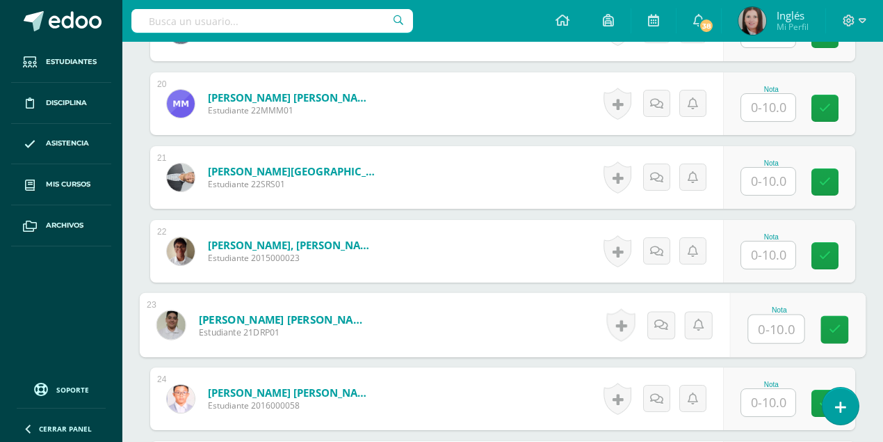
click at [757, 326] on input "text" at bounding box center [777, 329] width 56 height 28
type input "10"
click at [827, 332] on link at bounding box center [834, 330] width 28 height 28
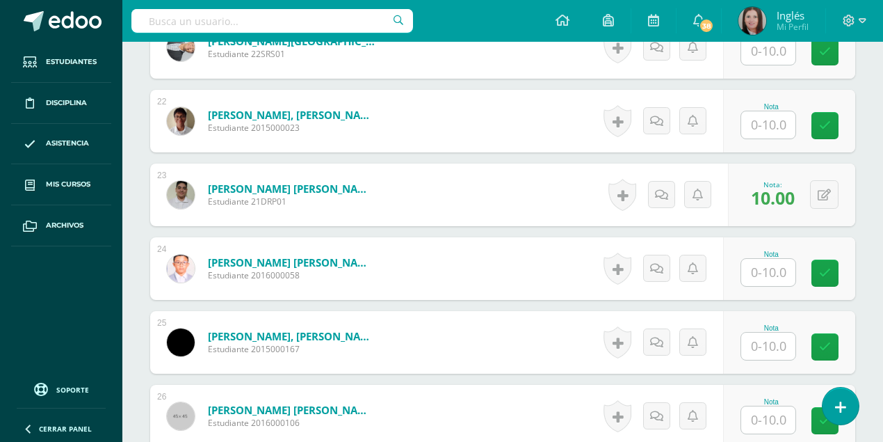
scroll to position [2043, 0]
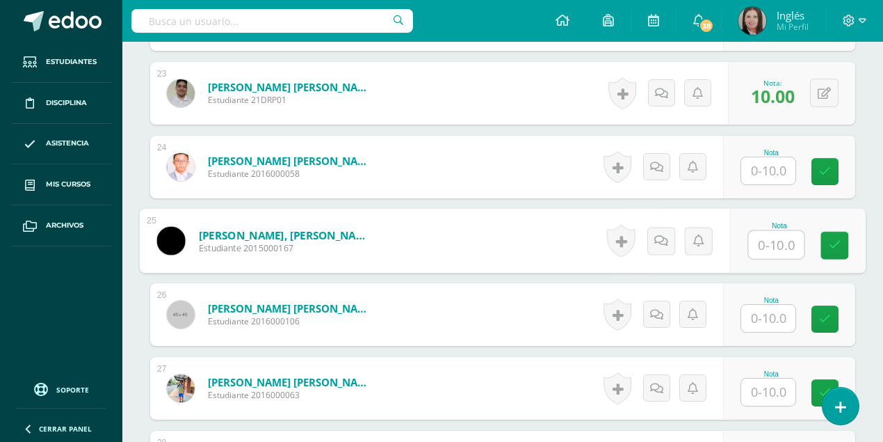
click at [763, 247] on input "text" at bounding box center [777, 245] width 56 height 28
type input "9"
click at [837, 244] on icon at bounding box center [835, 245] width 13 height 12
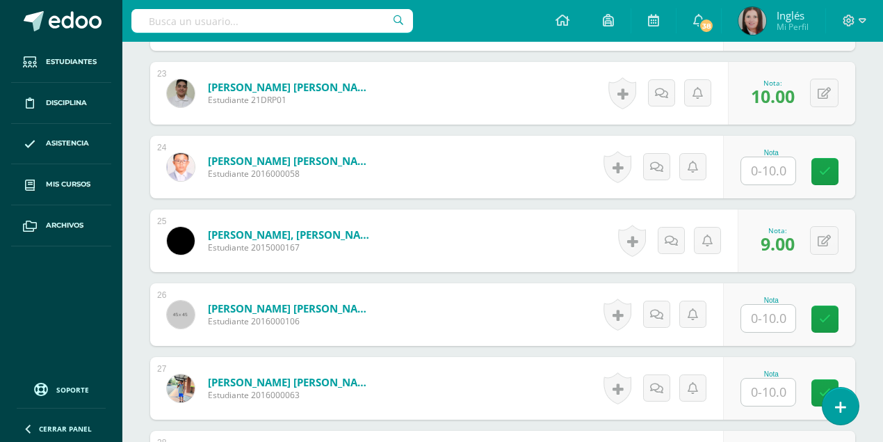
click at [106, 315] on ul "Estudiantes Disciplina Asistencia Mis cursos Archivos" at bounding box center [61, 207] width 122 height 330
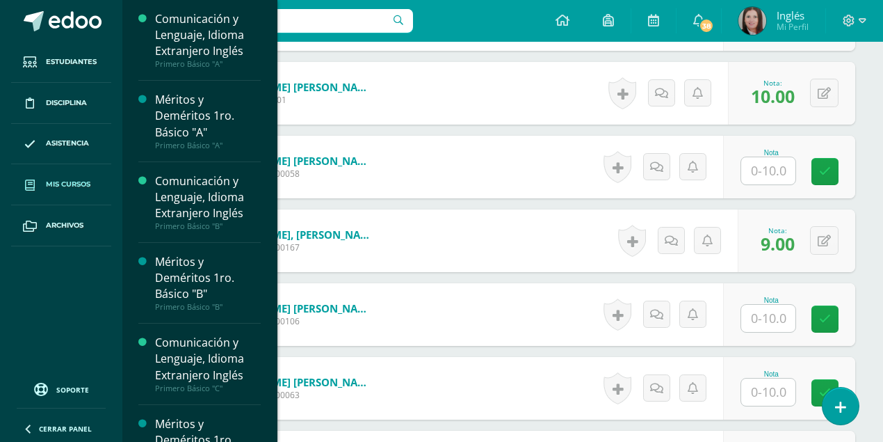
click at [72, 182] on span "Mis cursos" at bounding box center [68, 184] width 45 height 11
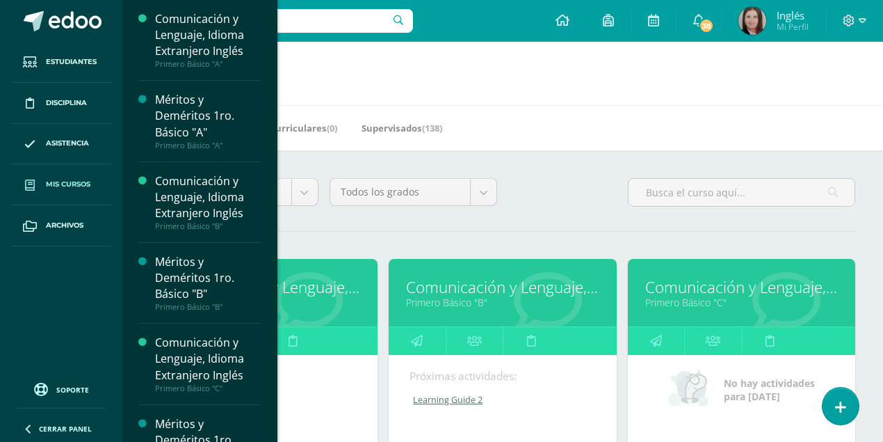
click at [61, 185] on span "Mis cursos" at bounding box center [68, 184] width 45 height 11
